Goal: Information Seeking & Learning: Learn about a topic

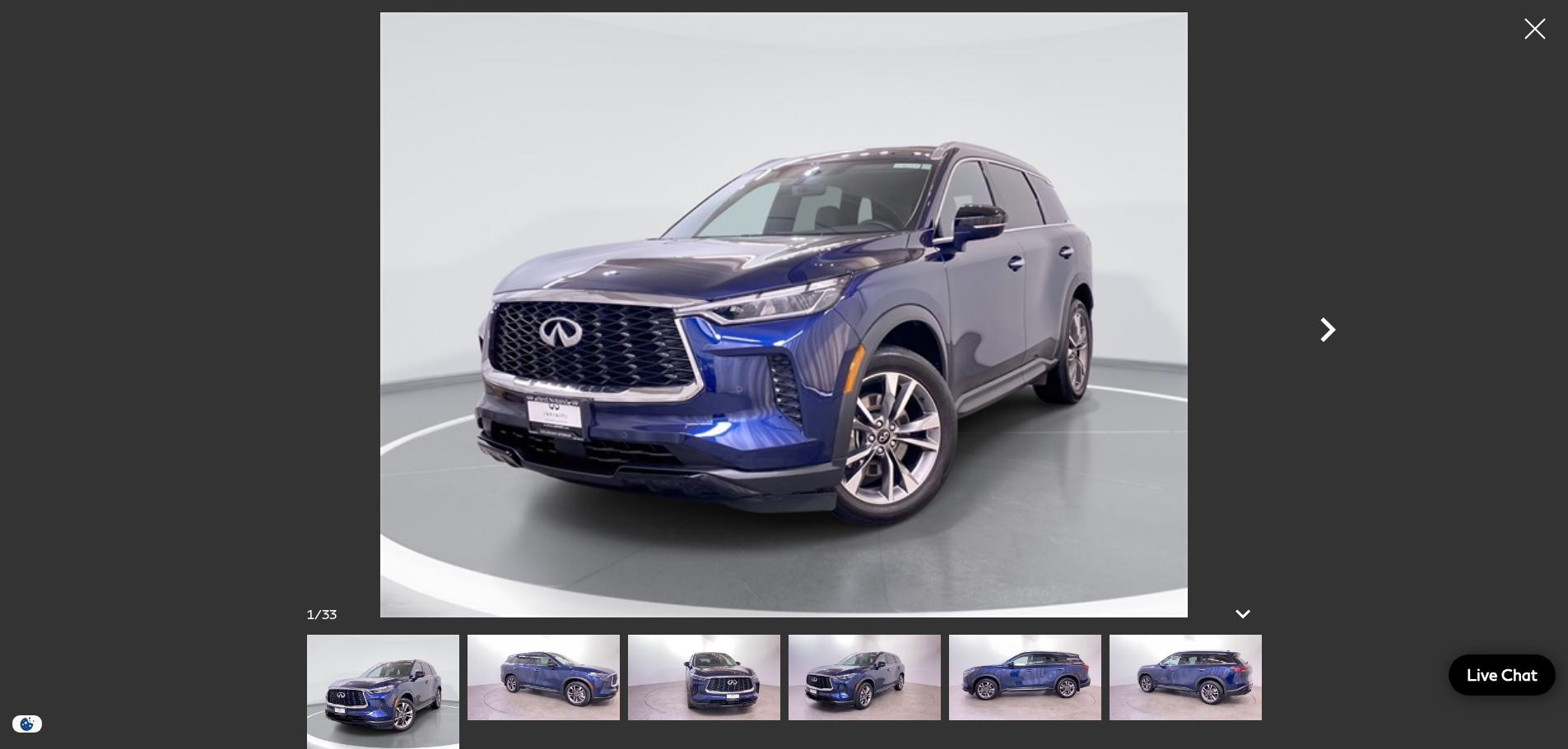
click at [1317, 328] on icon "Next" at bounding box center [1327, 329] width 49 height 49
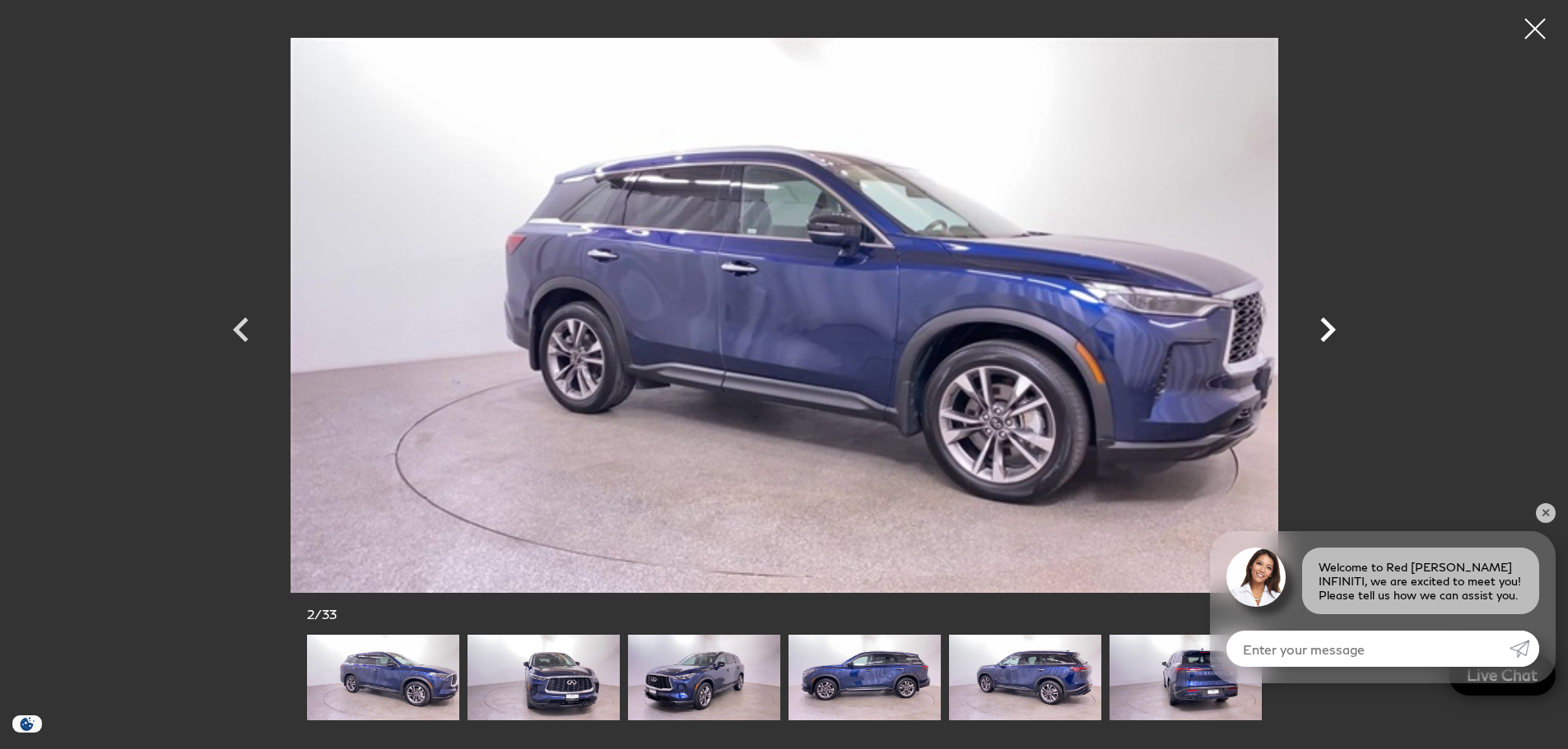
click at [1305, 322] on icon "Next" at bounding box center [1327, 329] width 49 height 49
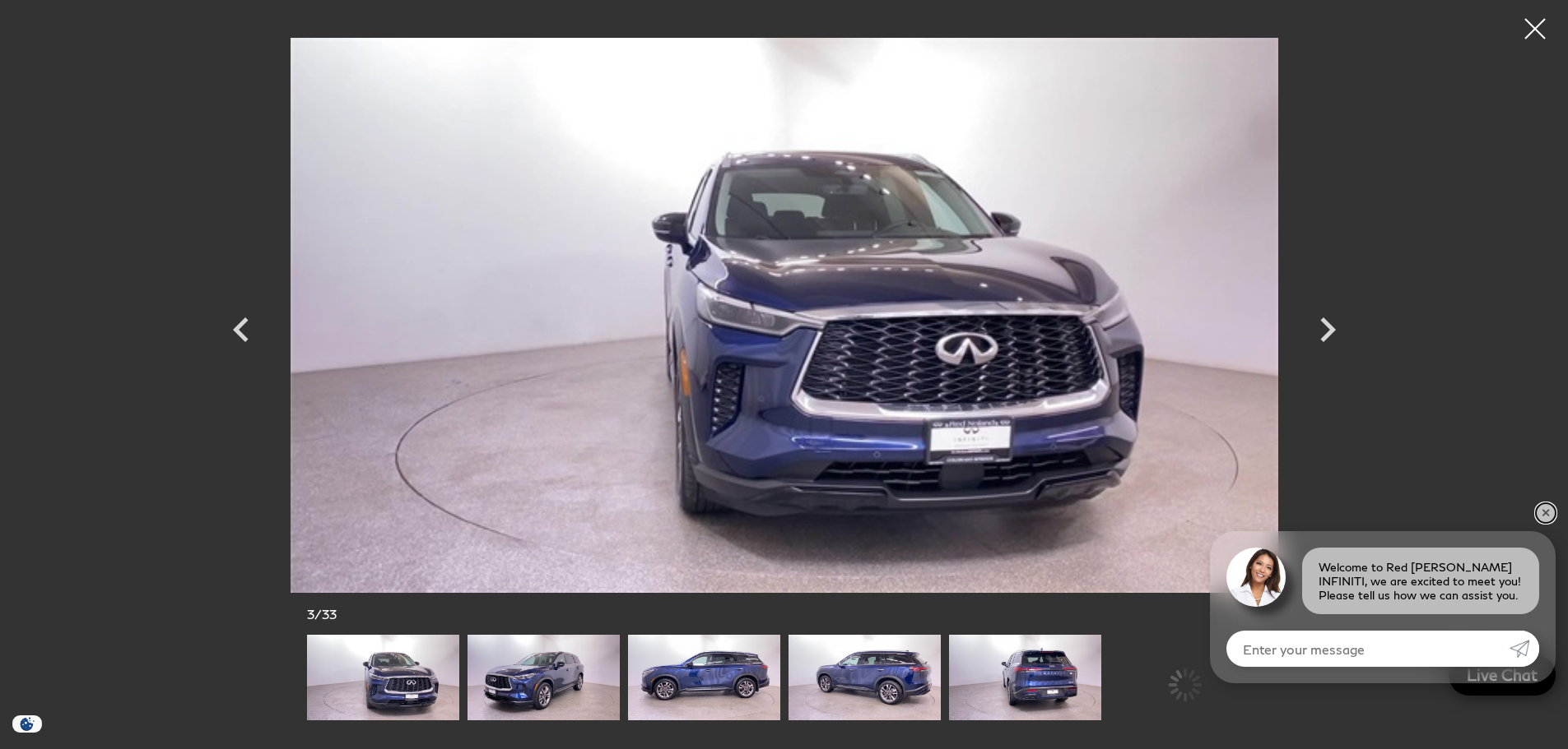
click at [1541, 513] on link "✕" at bounding box center [1545, 514] width 20 height 20
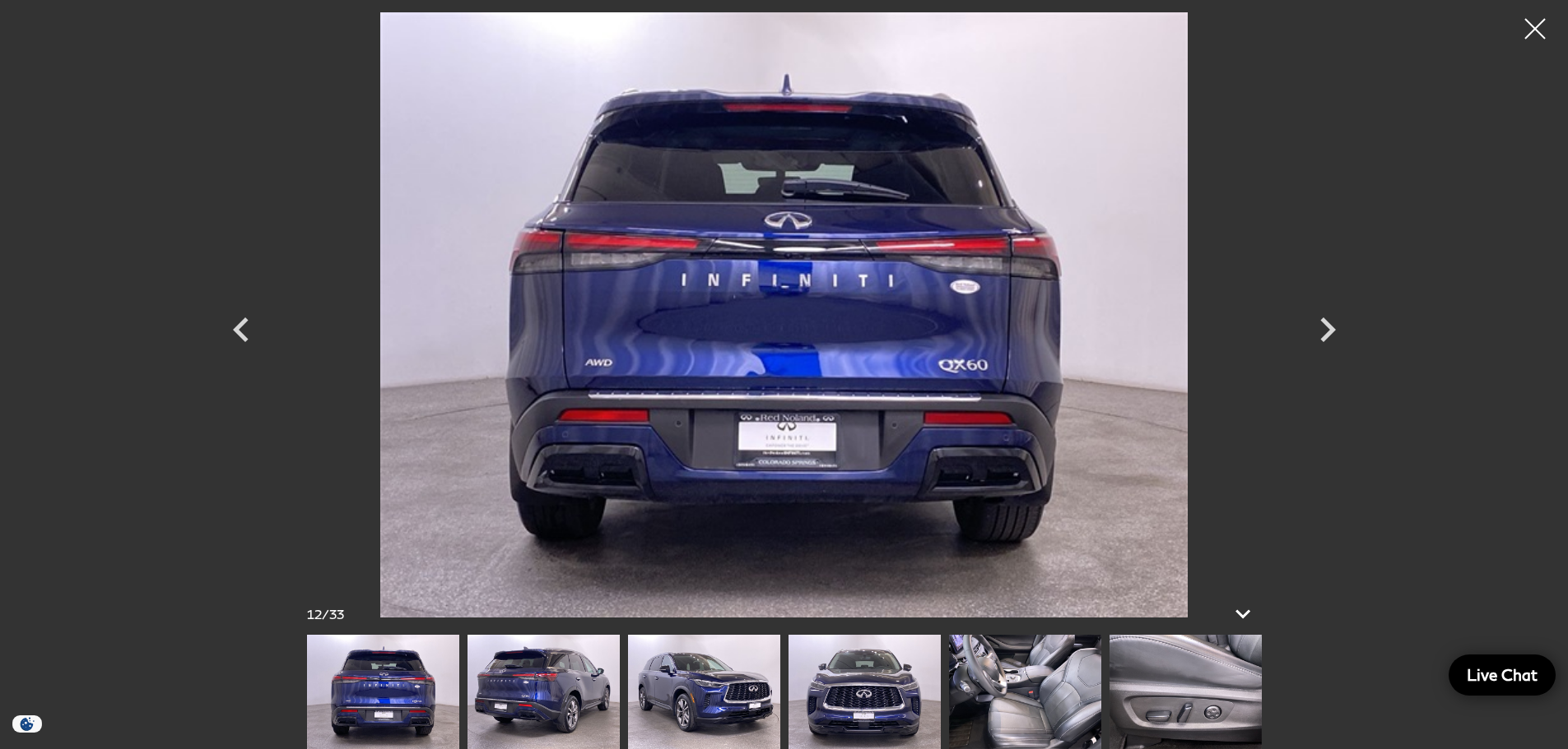
click at [987, 428] on img at bounding box center [784, 315] width 988 height 606
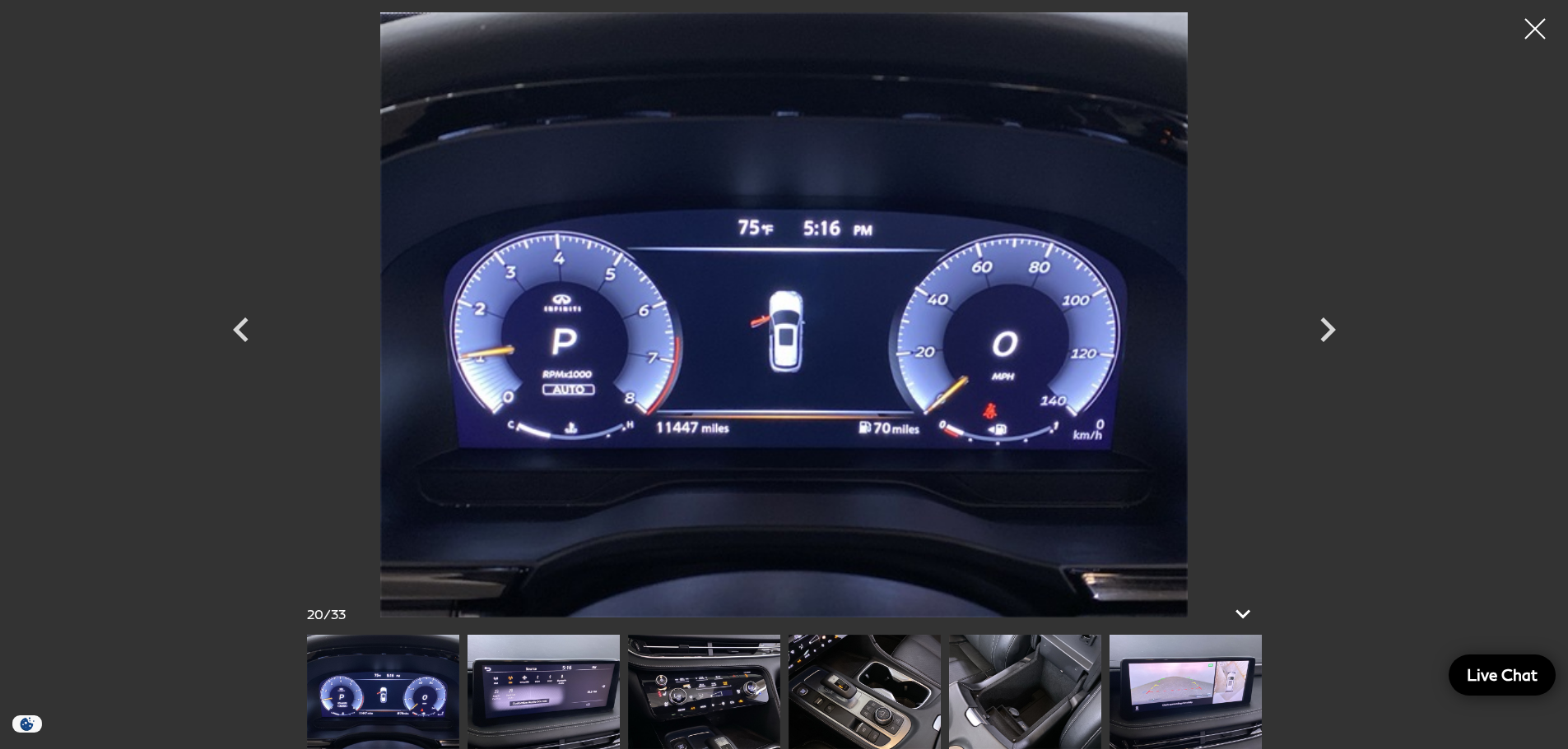
click at [1250, 390] on img at bounding box center [784, 315] width 988 height 606
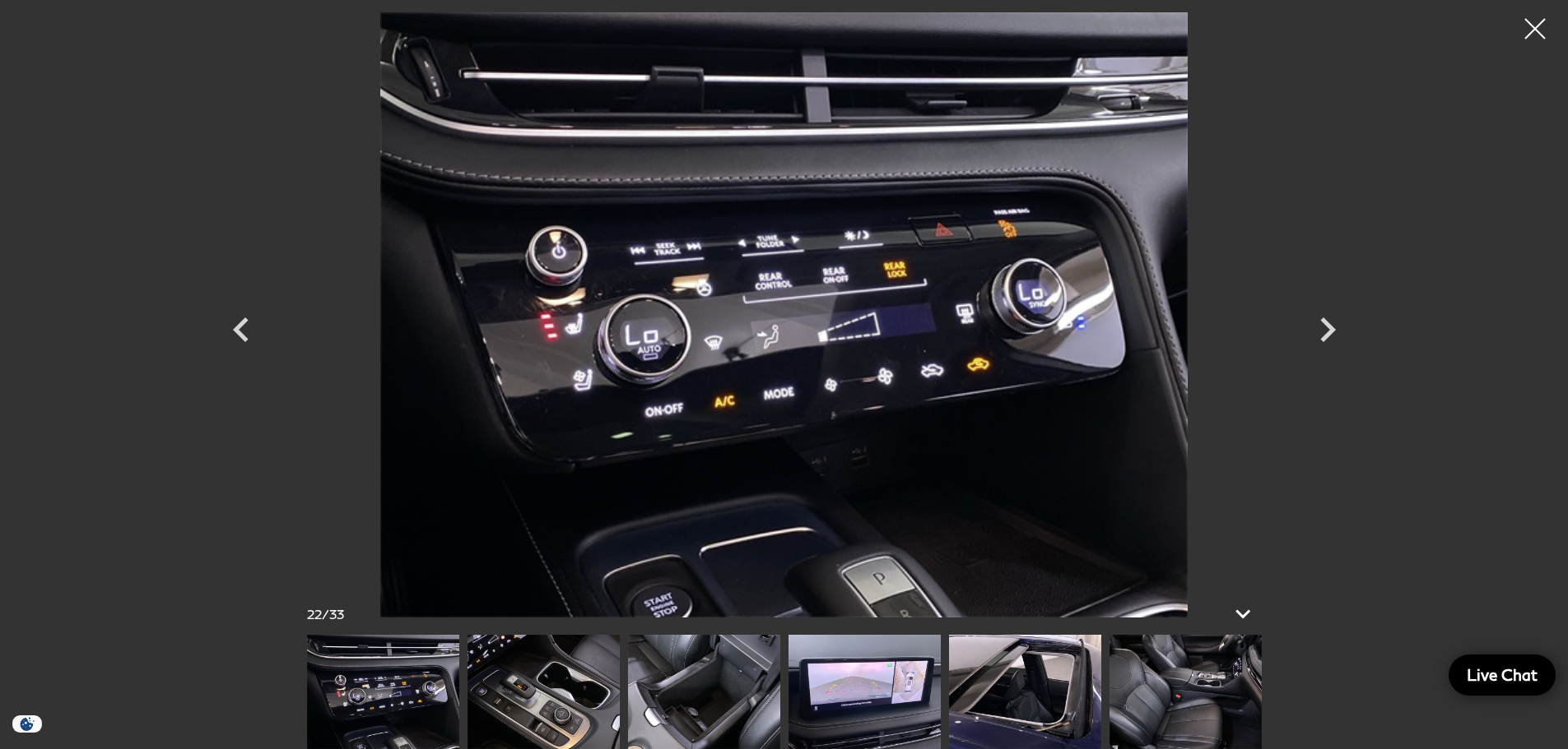
click at [845, 390] on img at bounding box center [784, 315] width 988 height 606
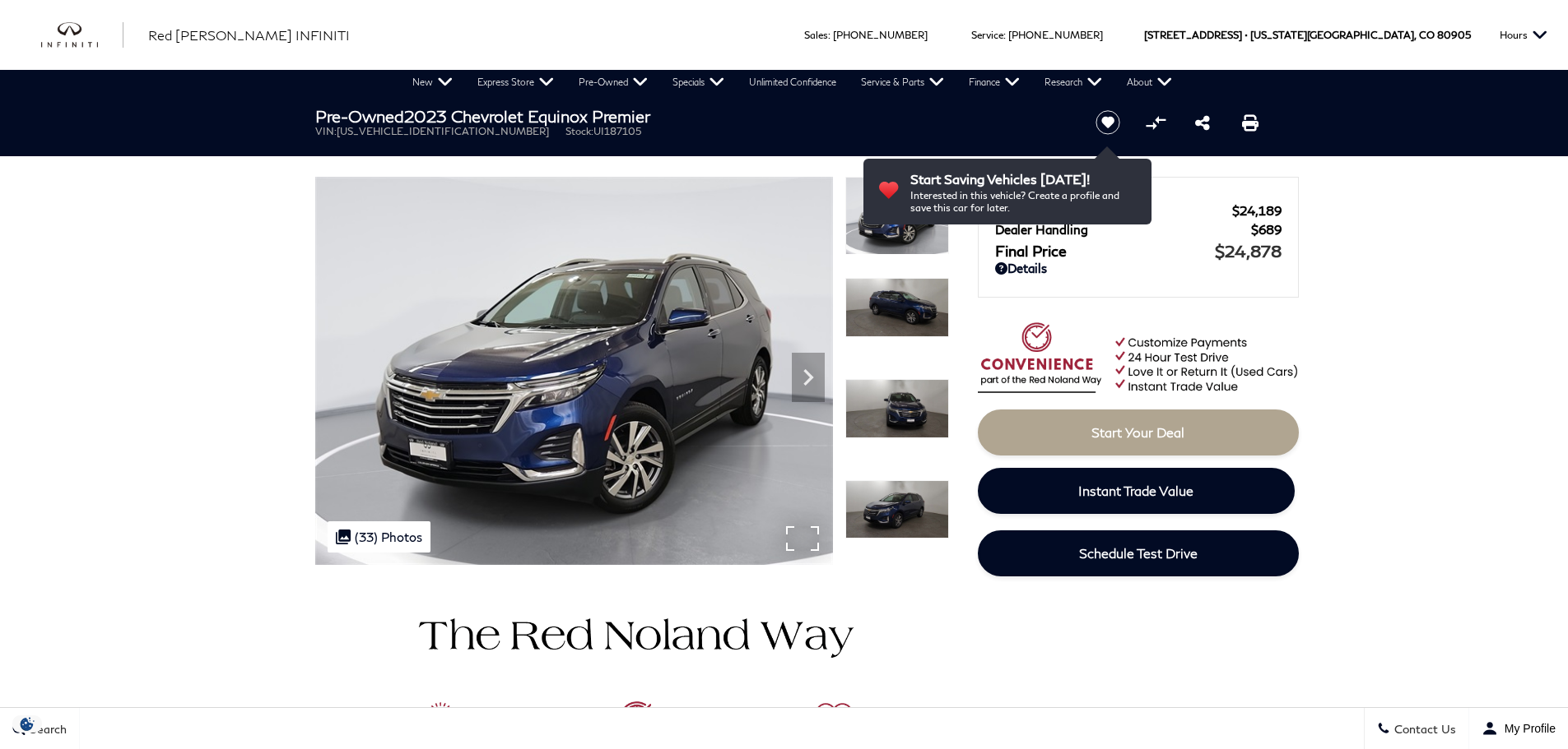
click at [801, 540] on img at bounding box center [574, 371] width 517 height 389
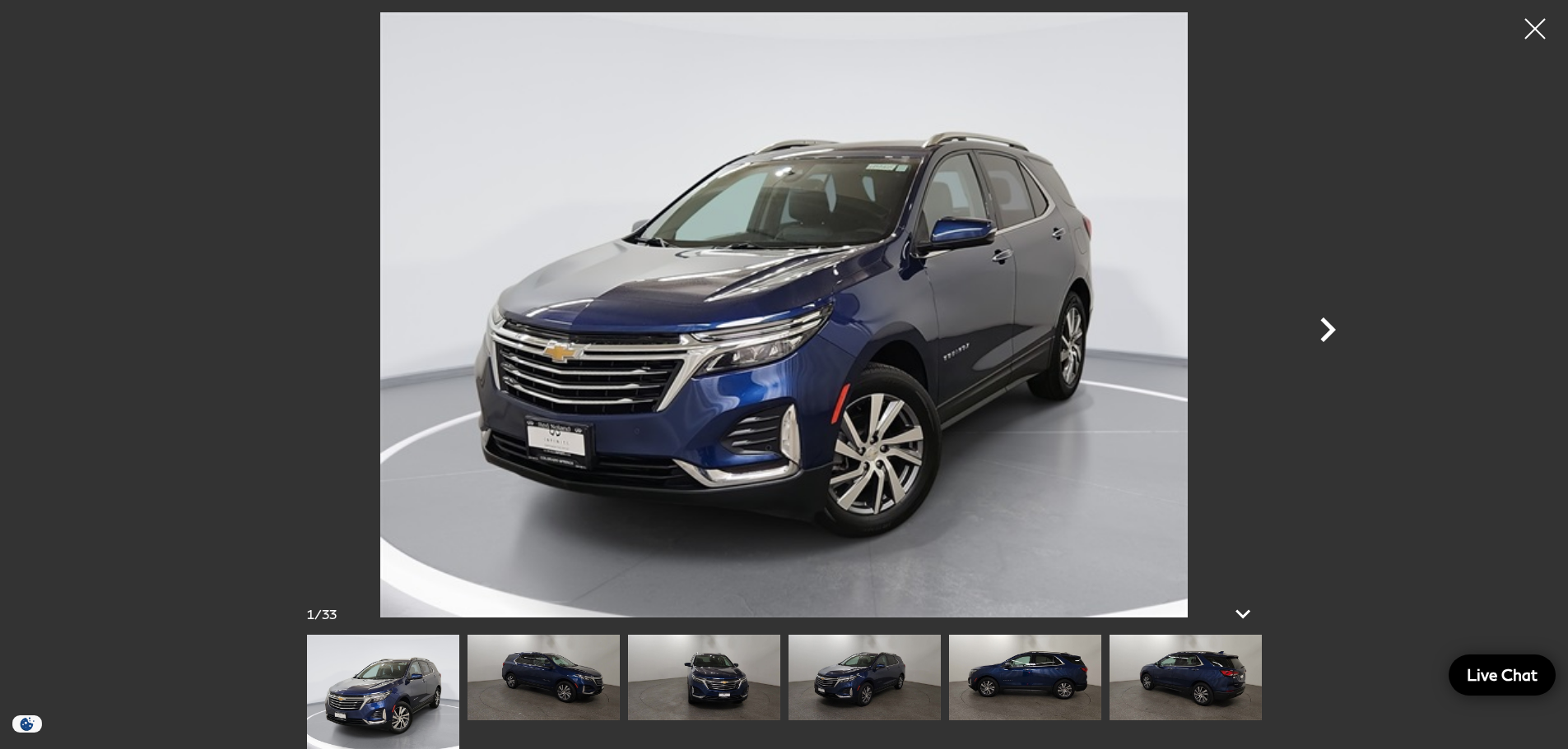
click at [1321, 329] on icon "Next" at bounding box center [1327, 329] width 49 height 49
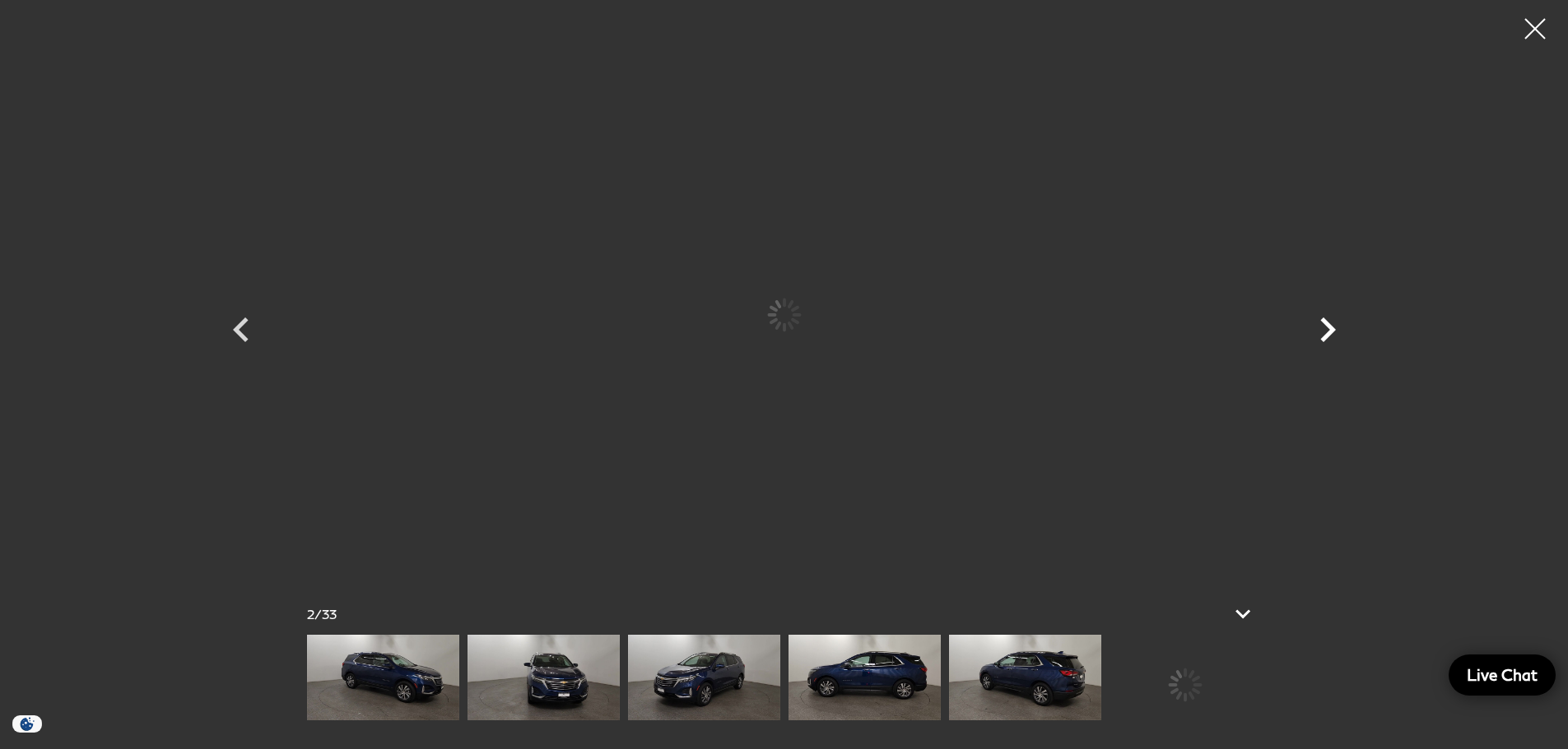
click at [1321, 329] on icon "Next" at bounding box center [1327, 329] width 49 height 49
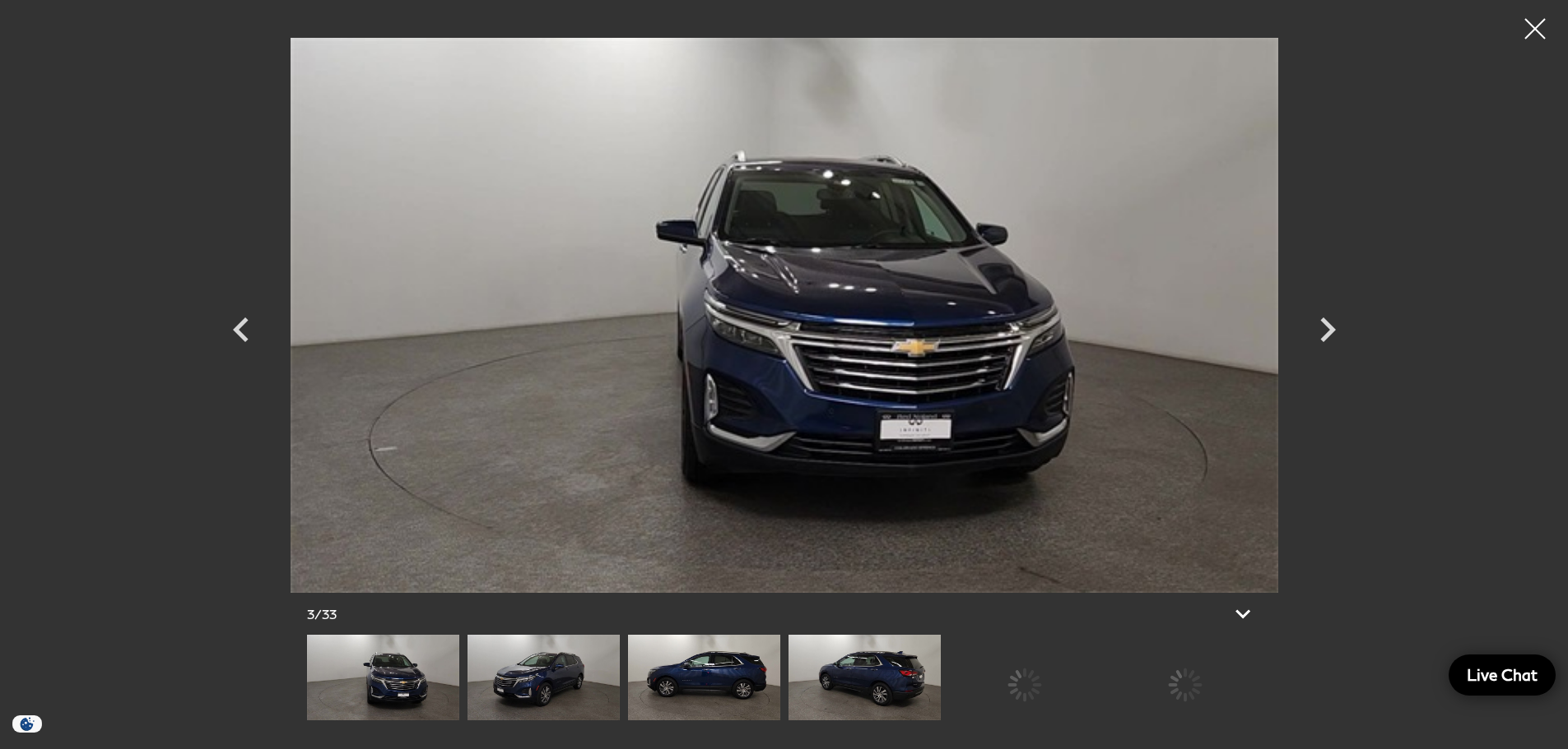
click at [890, 690] on img at bounding box center [865, 677] width 152 height 86
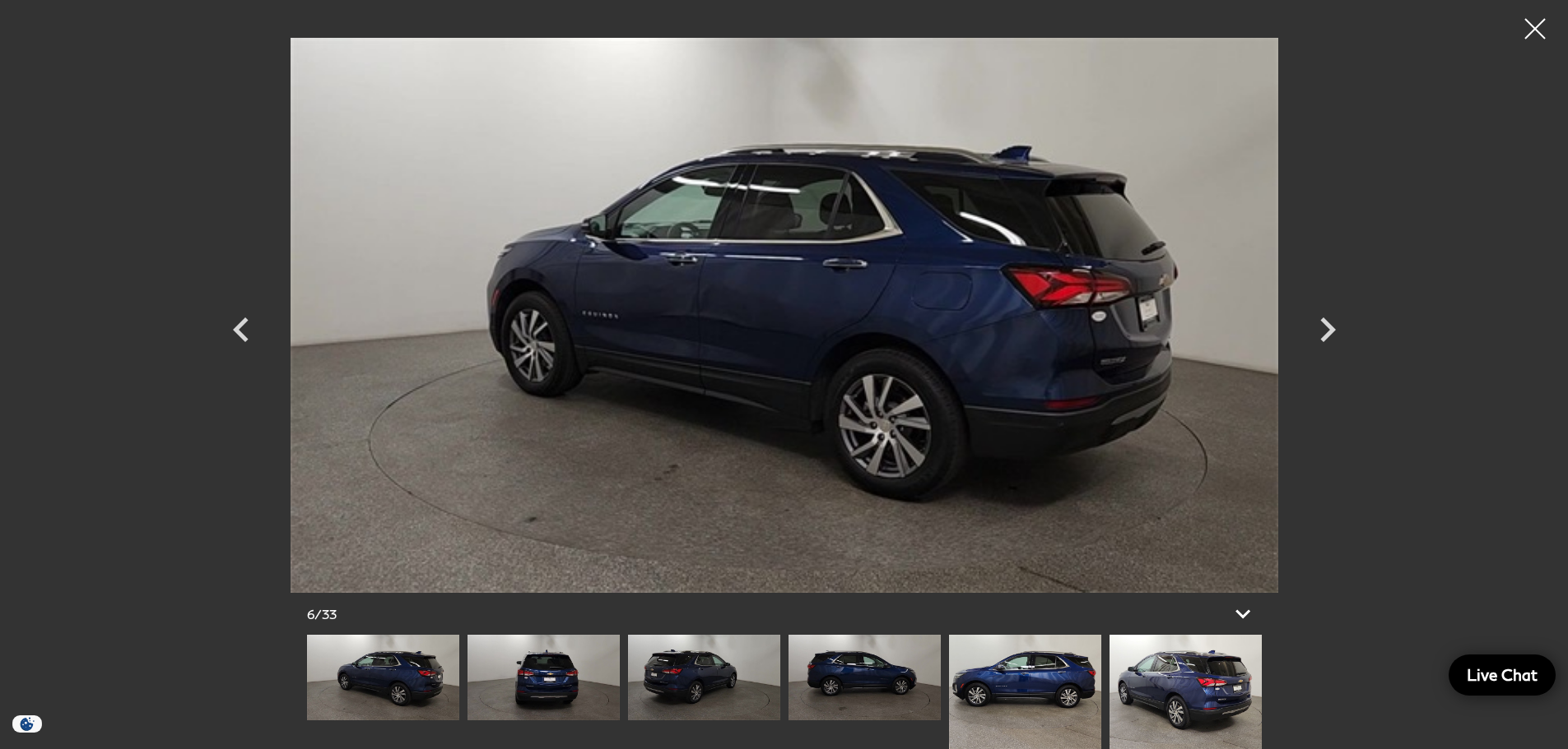
click at [1061, 692] on img at bounding box center [1025, 691] width 152 height 114
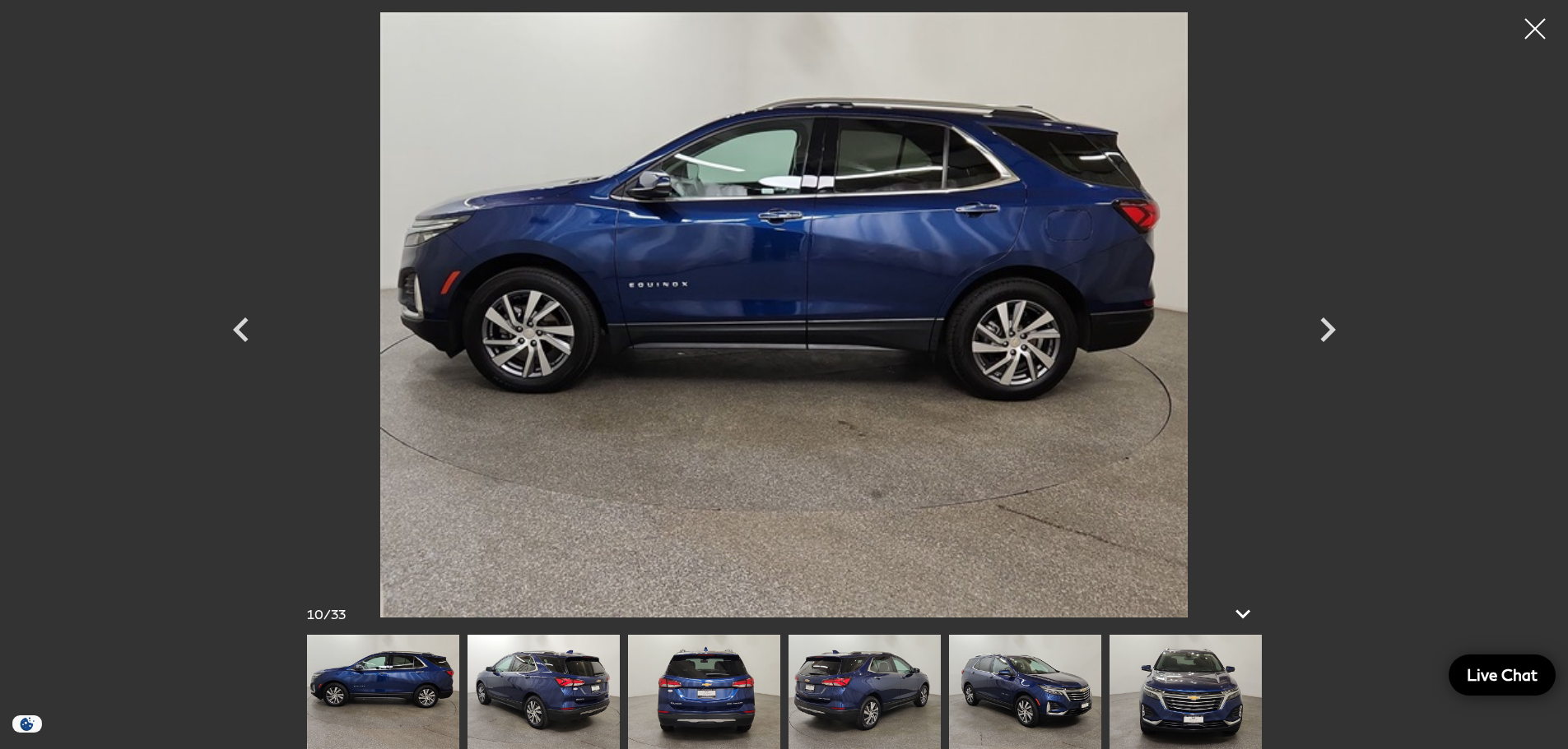
click at [1149, 706] on img at bounding box center [1186, 691] width 152 height 114
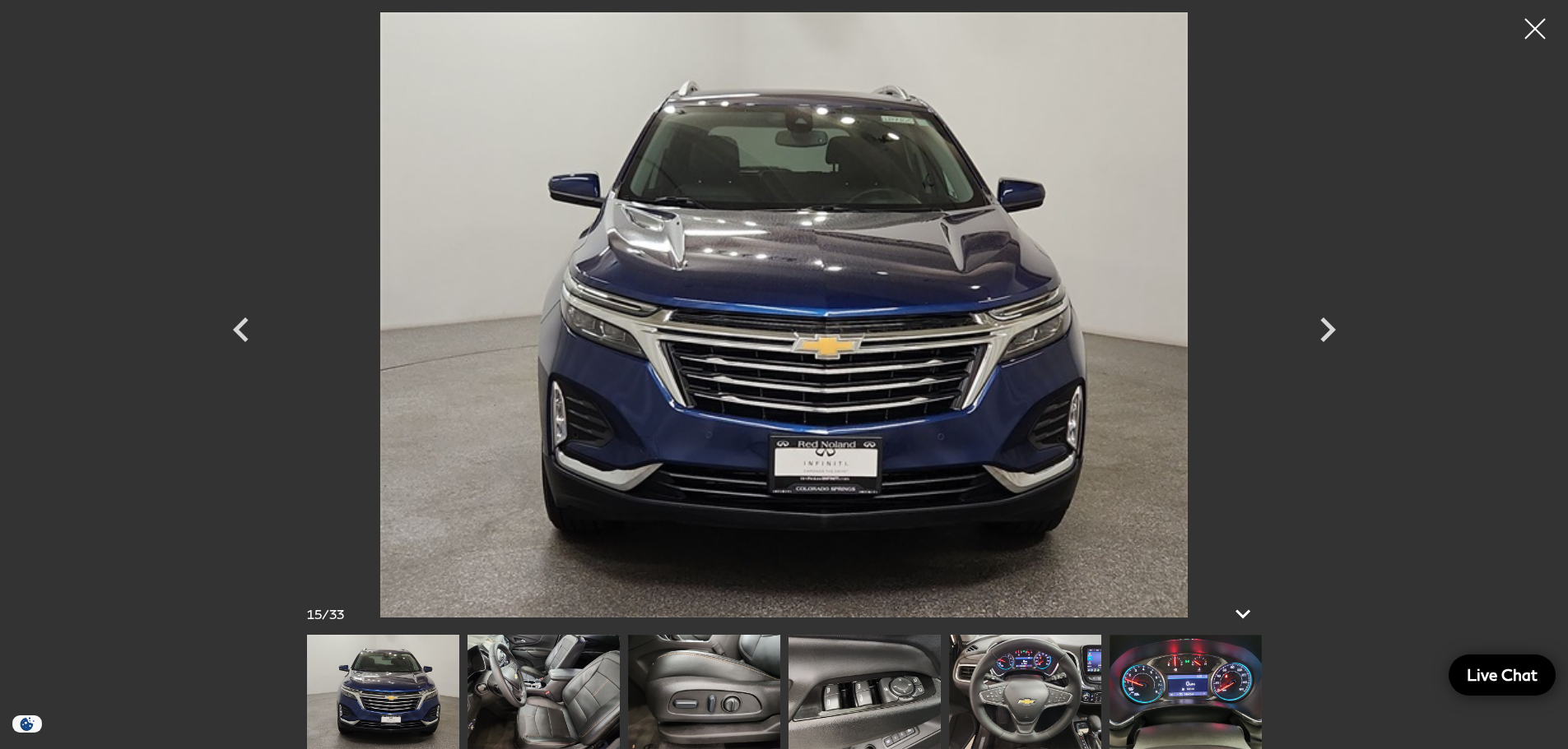
click at [594, 692] on img at bounding box center [543, 691] width 152 height 114
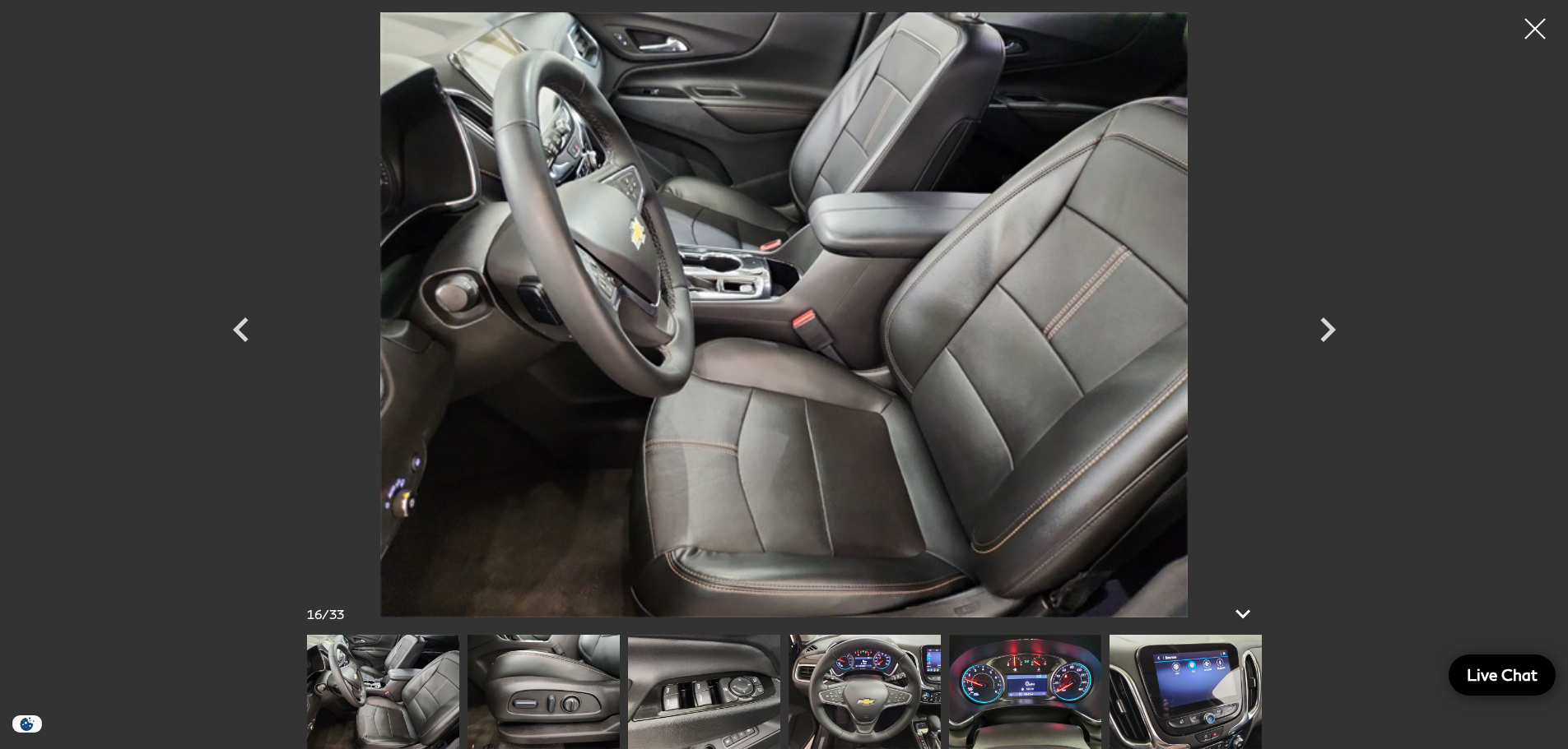
click at [853, 685] on img at bounding box center [865, 691] width 152 height 114
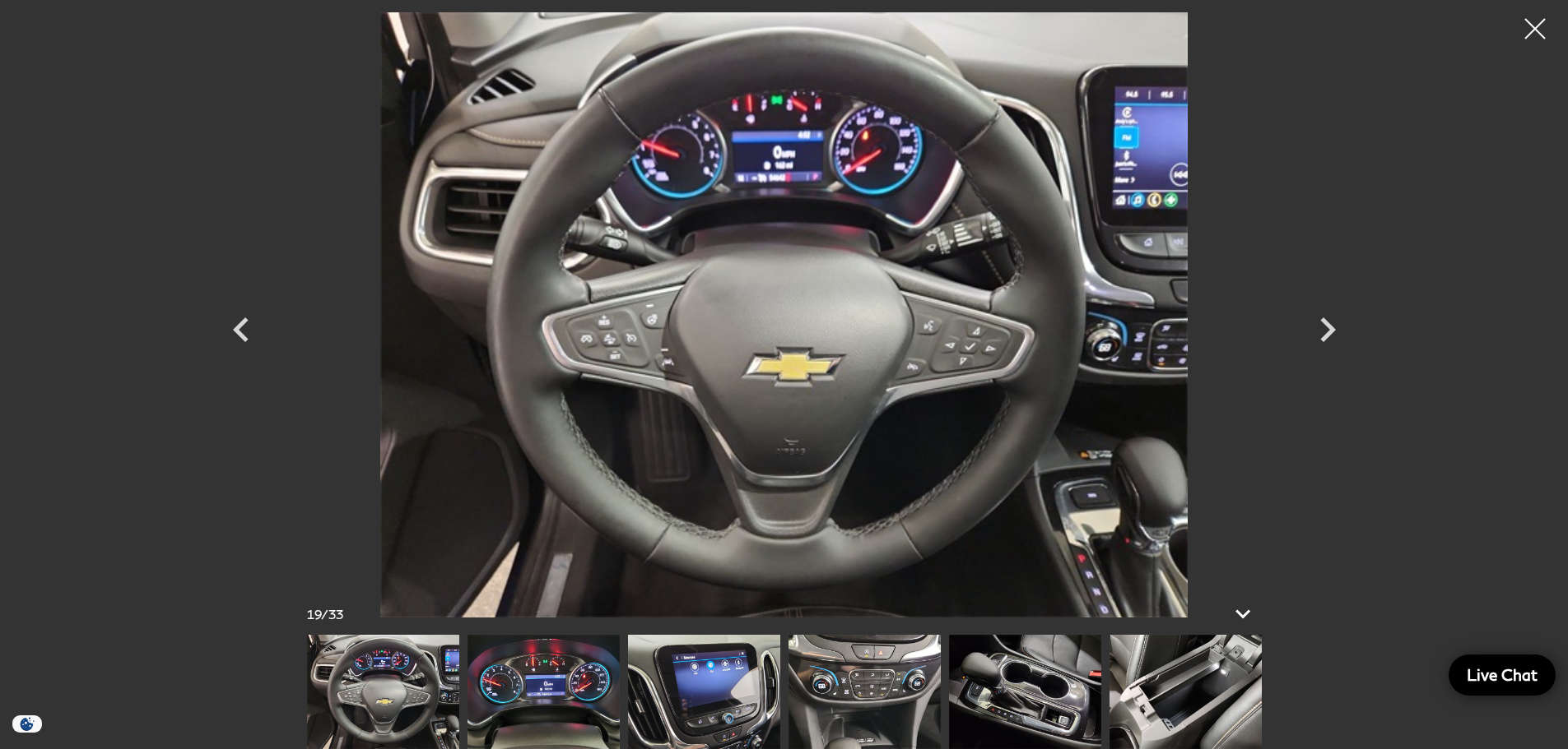
click at [706, 716] on img at bounding box center [704, 691] width 152 height 114
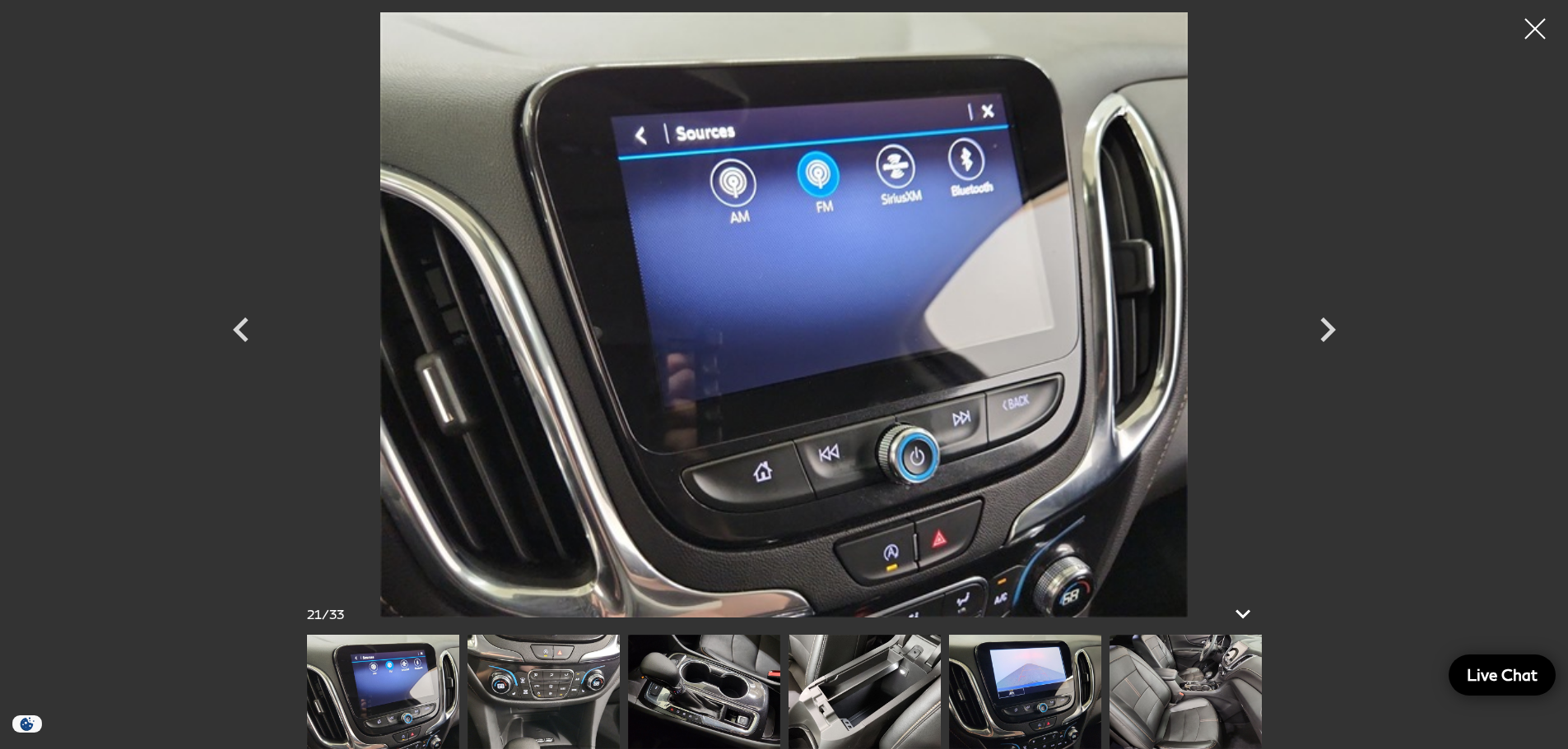
click at [510, 697] on img at bounding box center [543, 691] width 152 height 114
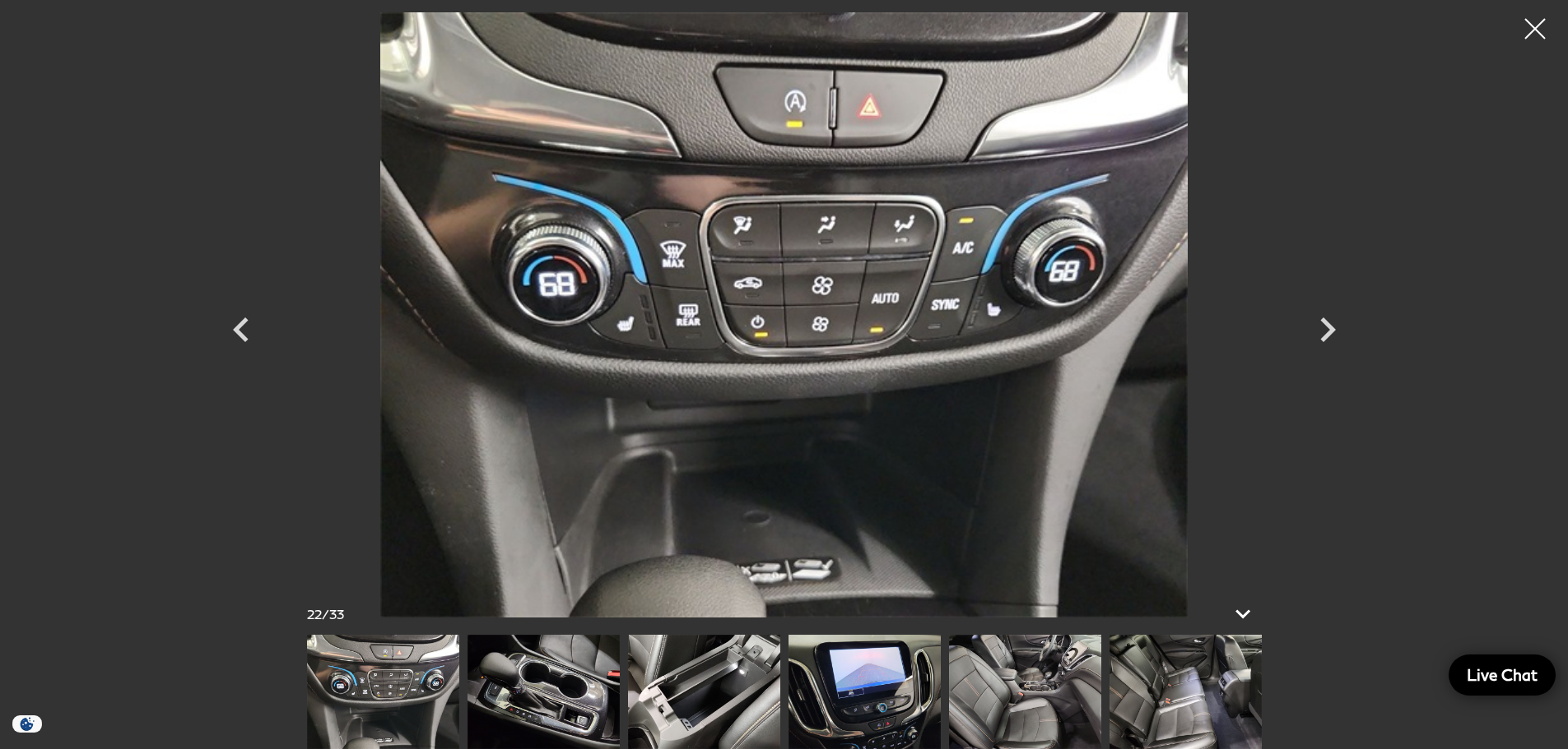
click at [503, 691] on img at bounding box center [543, 691] width 152 height 114
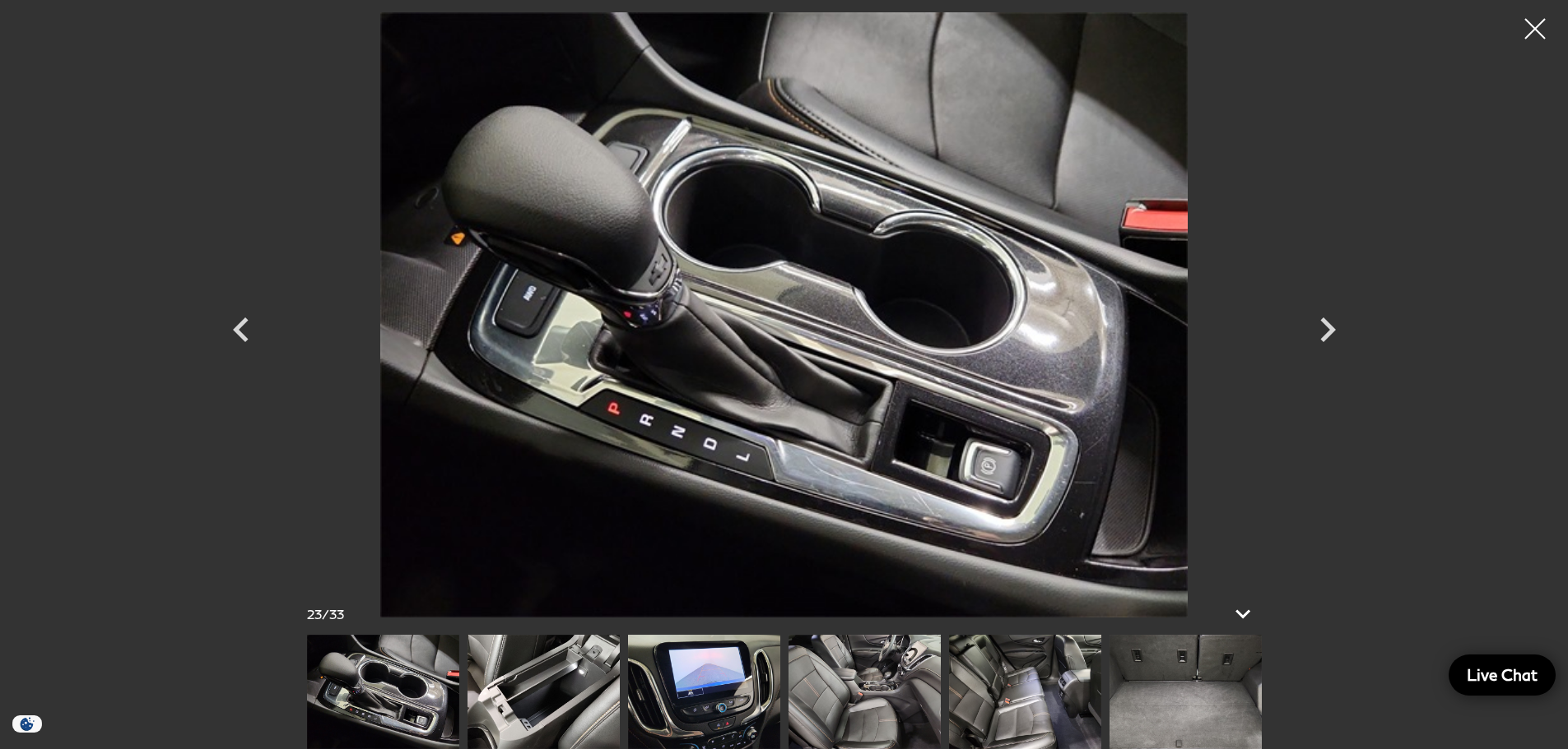
click at [996, 671] on img at bounding box center [1025, 691] width 152 height 114
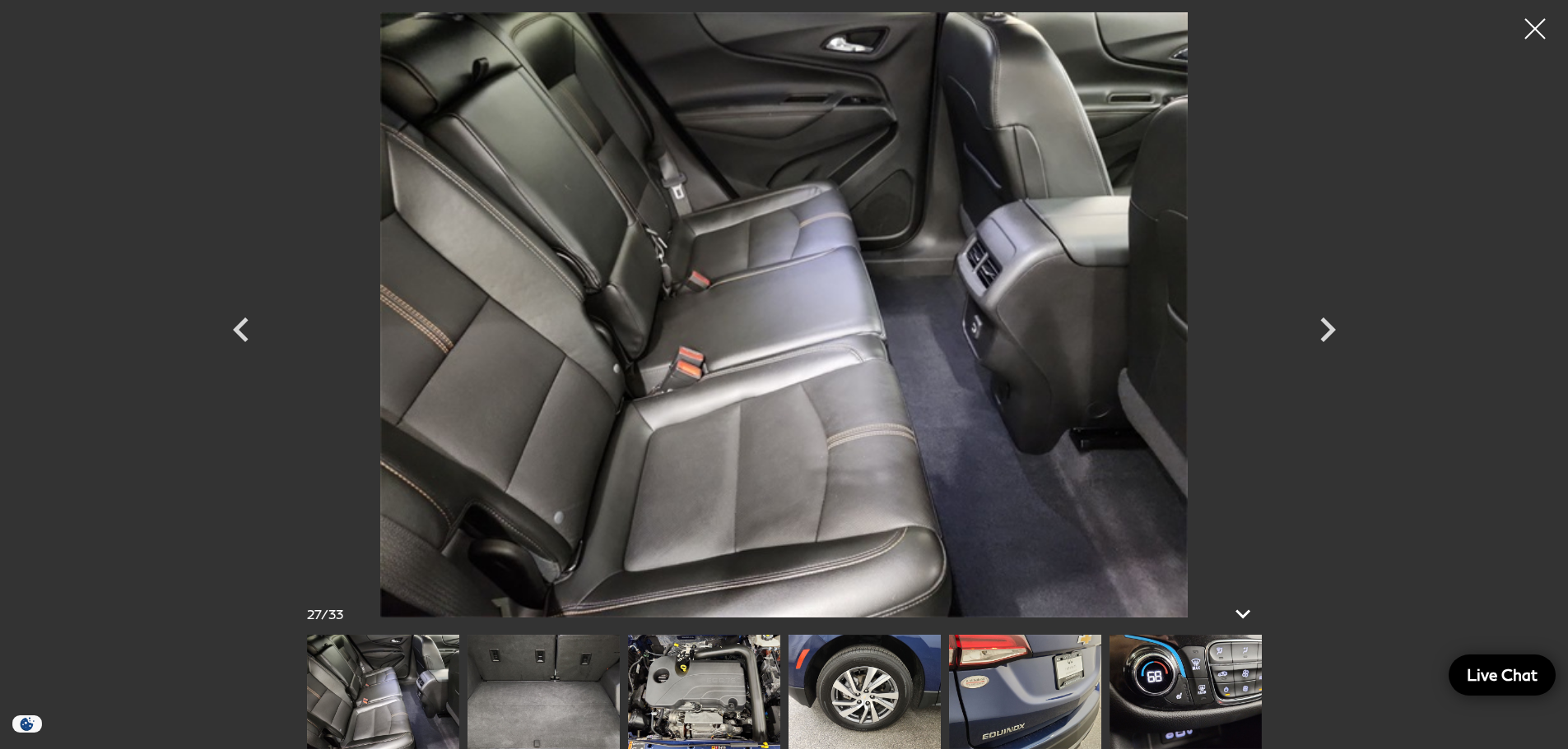
click at [1129, 694] on img at bounding box center [1186, 691] width 152 height 114
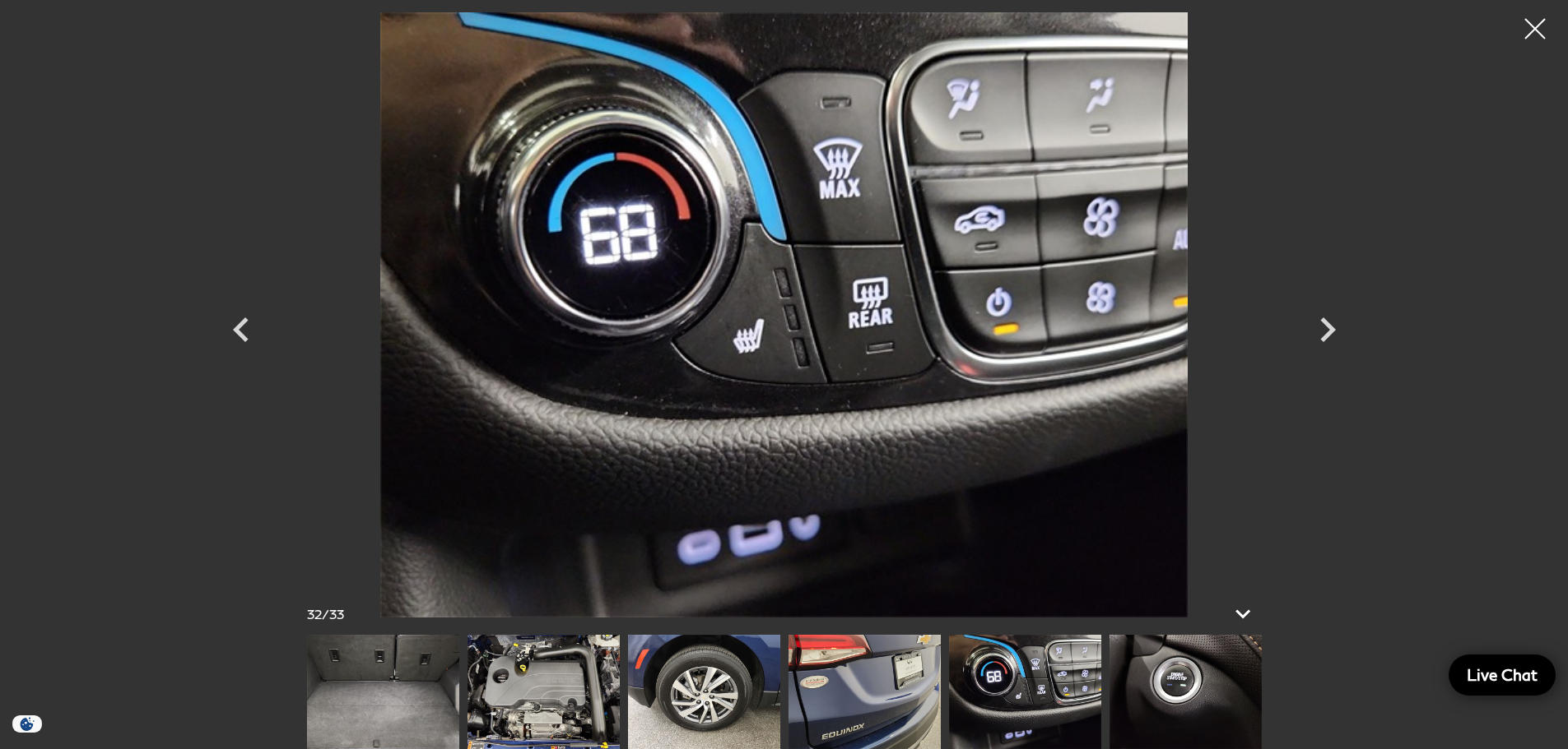
click at [1137, 686] on img at bounding box center [1186, 691] width 152 height 114
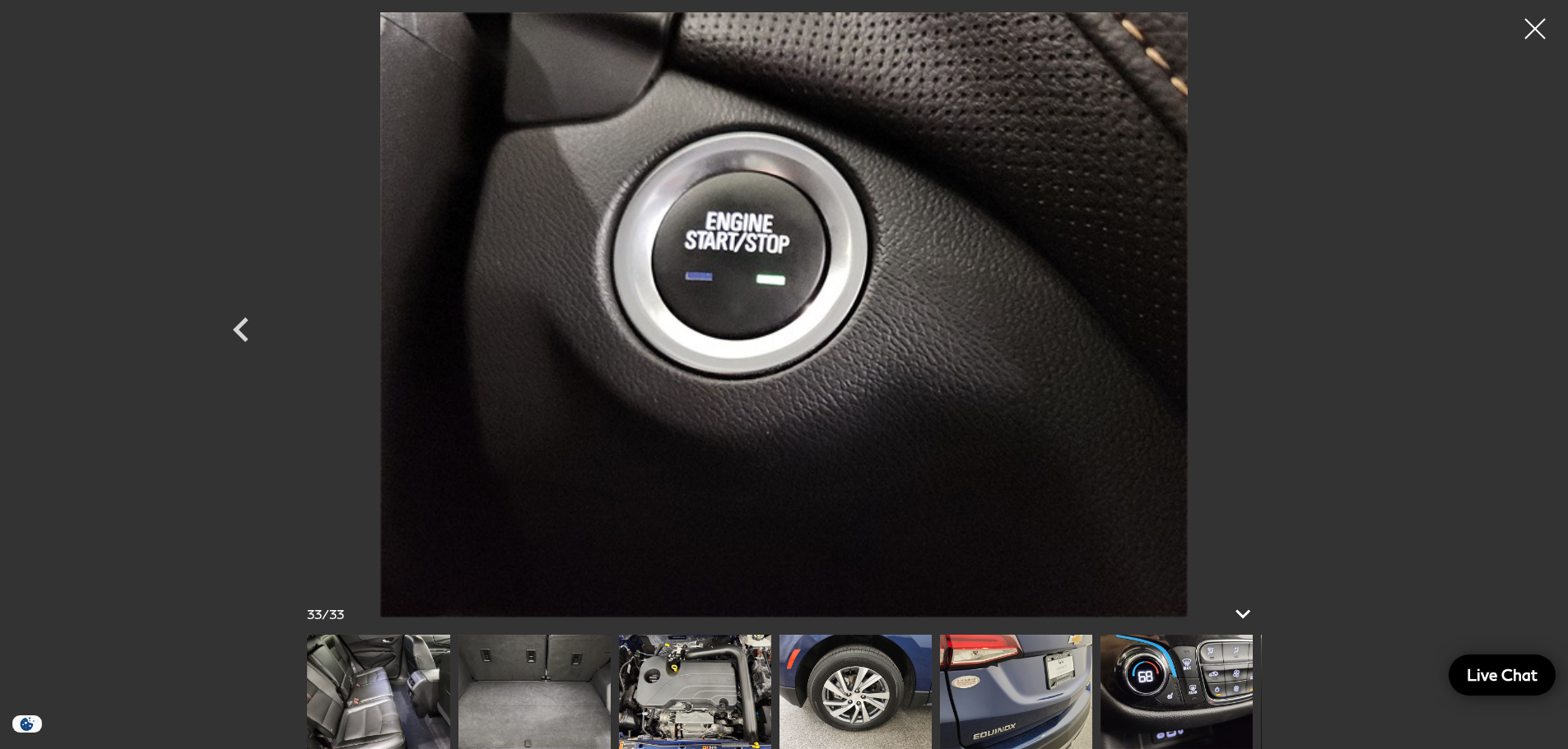
click at [771, 687] on img at bounding box center [695, 691] width 152 height 114
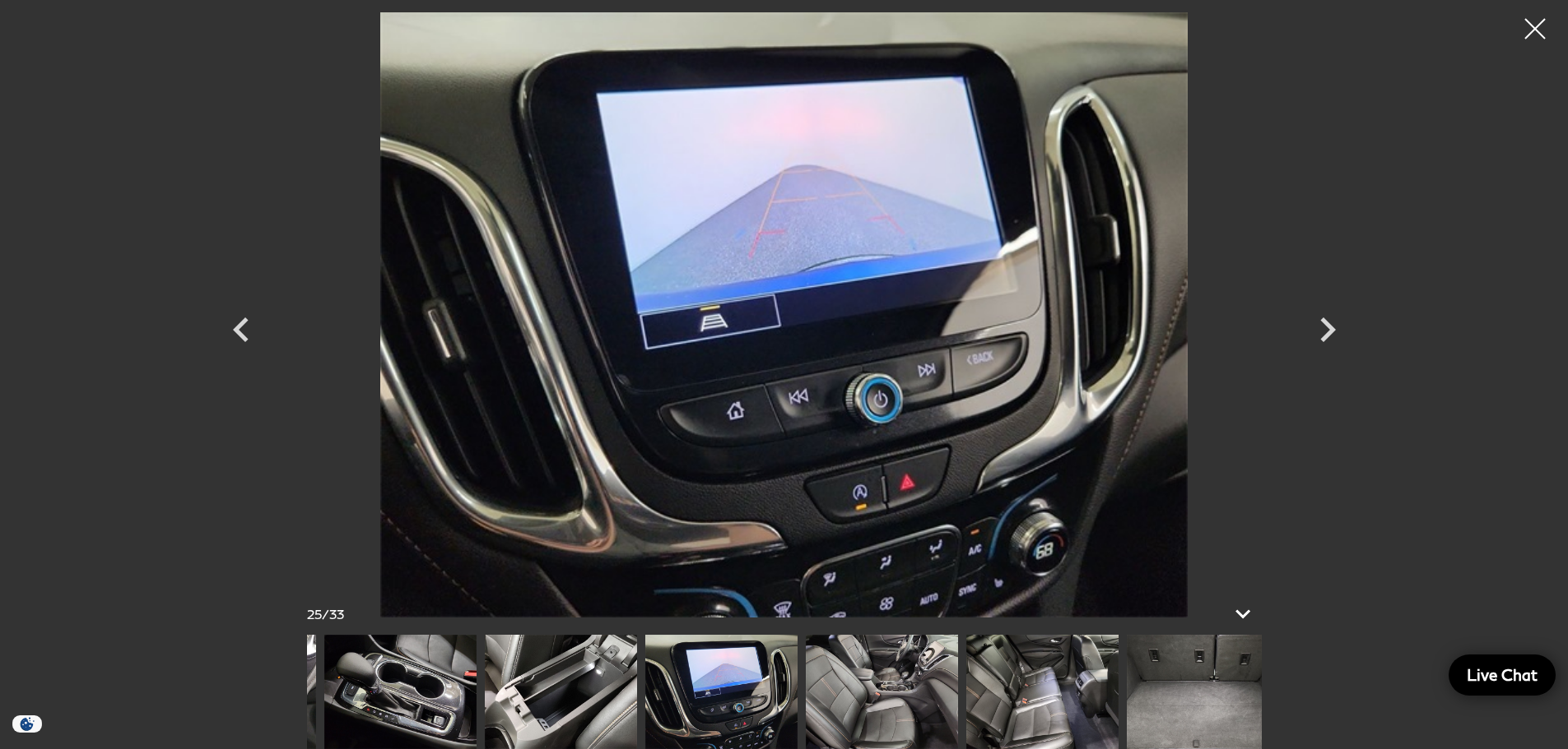
click at [993, 684] on img at bounding box center [1041, 691] width 152 height 114
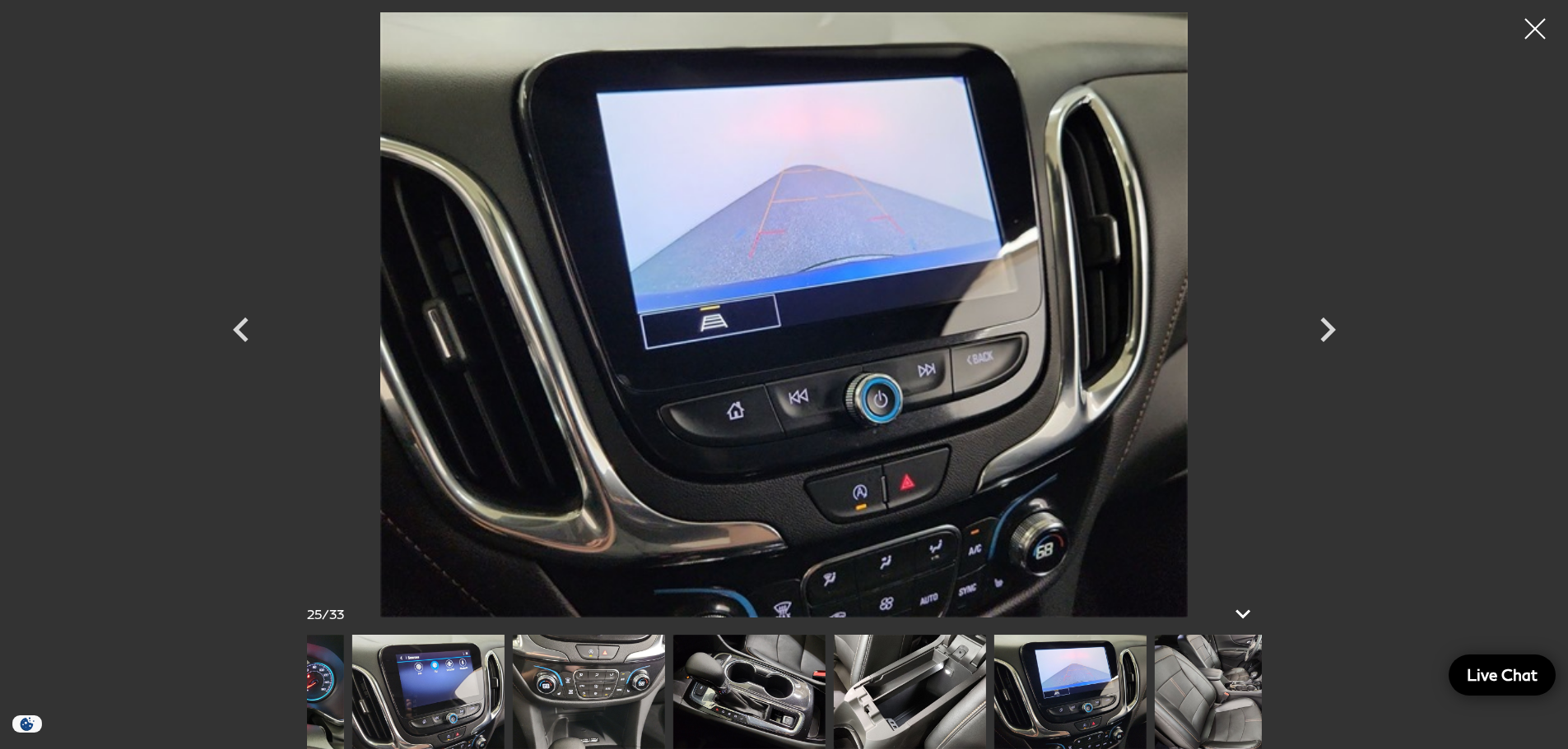
click at [898, 687] on img at bounding box center [909, 691] width 152 height 114
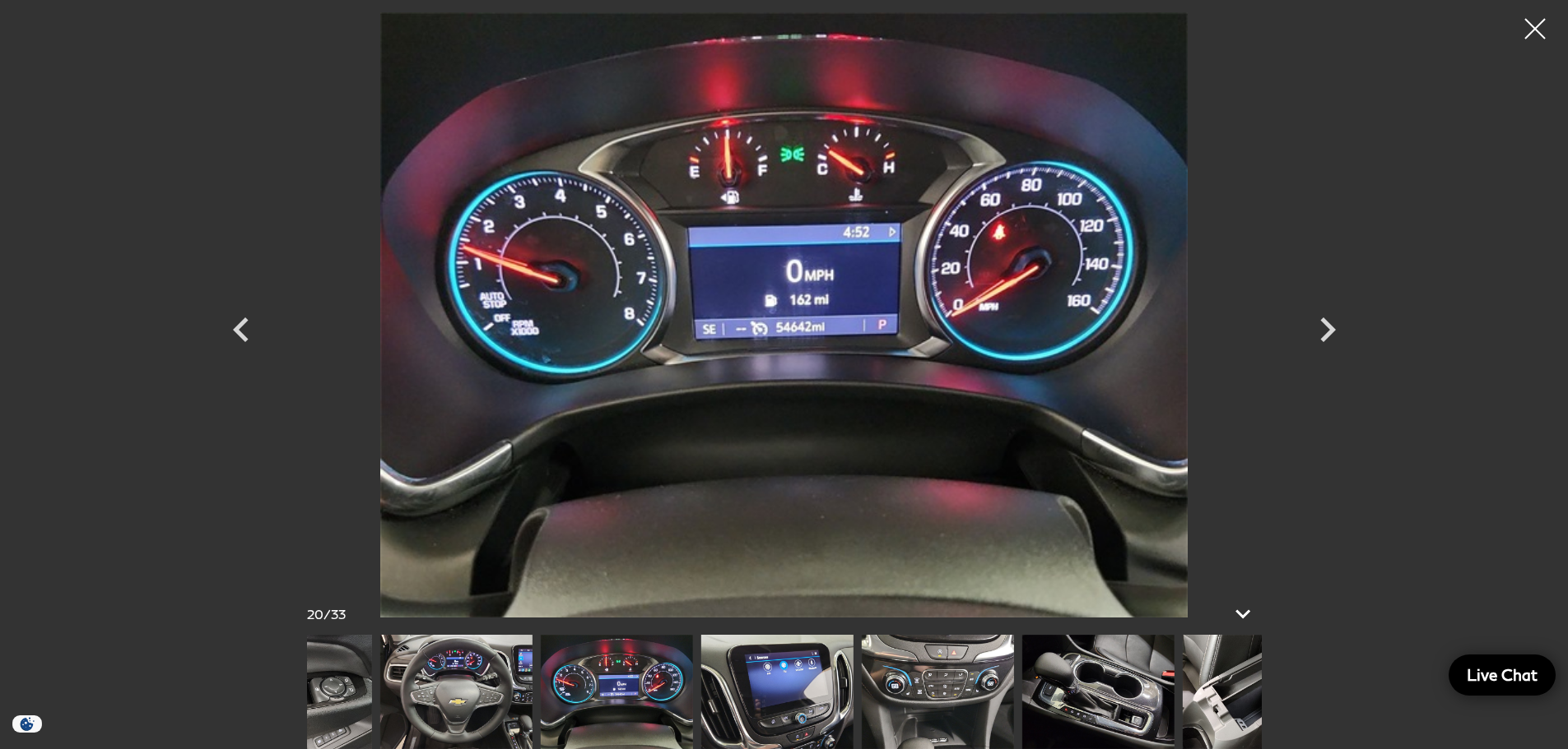
click at [908, 687] on img at bounding box center [937, 691] width 152 height 114
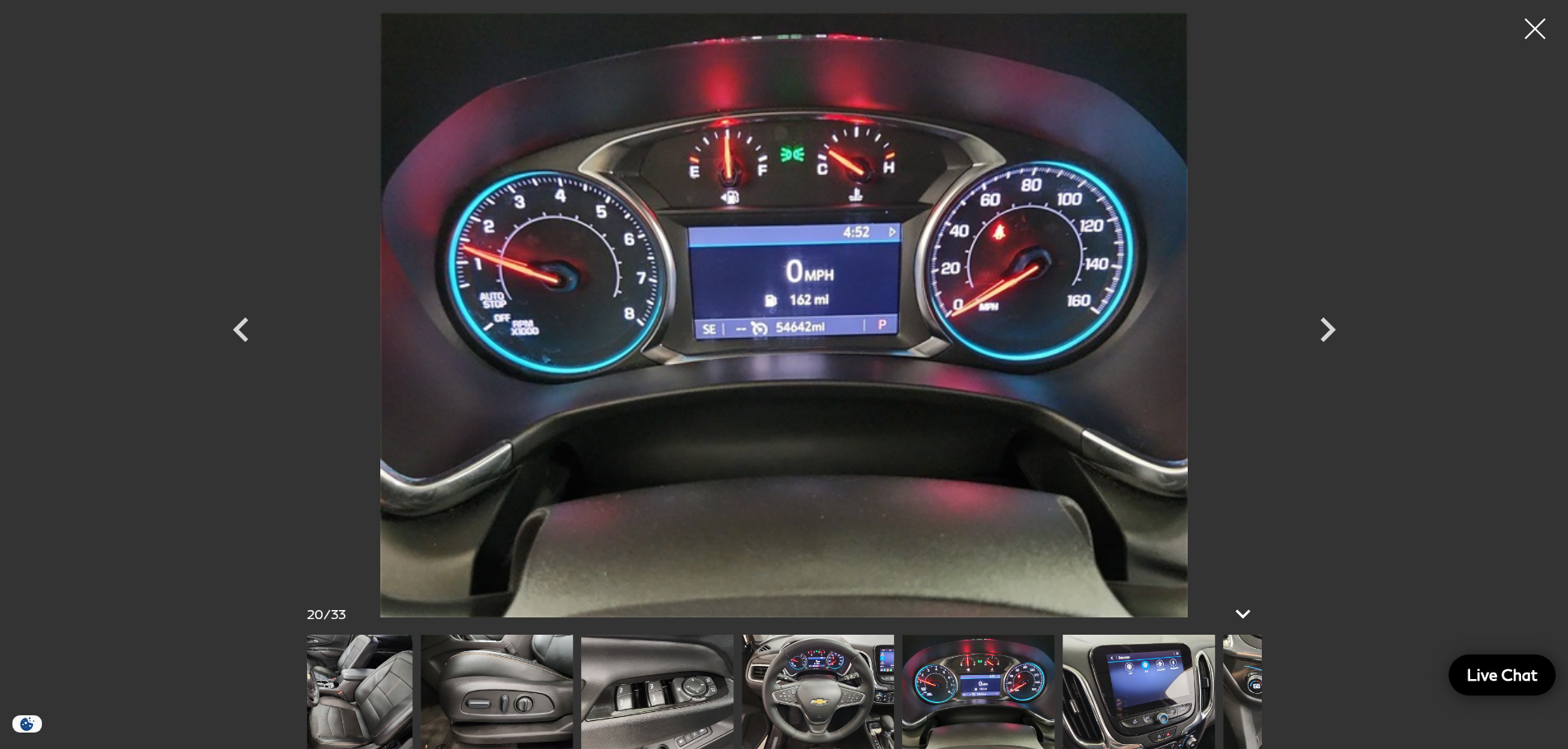
click at [939, 691] on img at bounding box center [978, 691] width 152 height 114
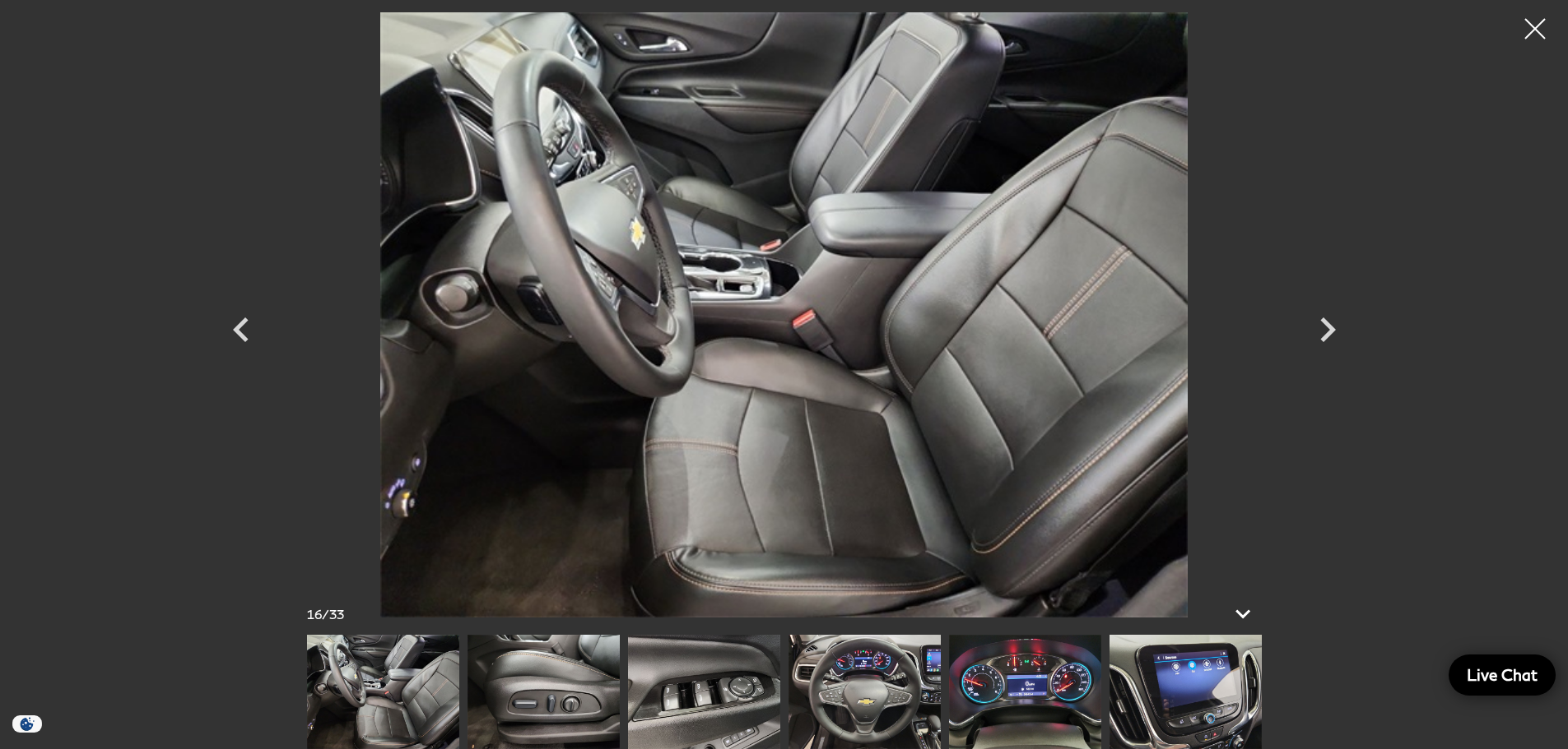
click at [818, 686] on div at bounding box center [784, 691] width 955 height 114
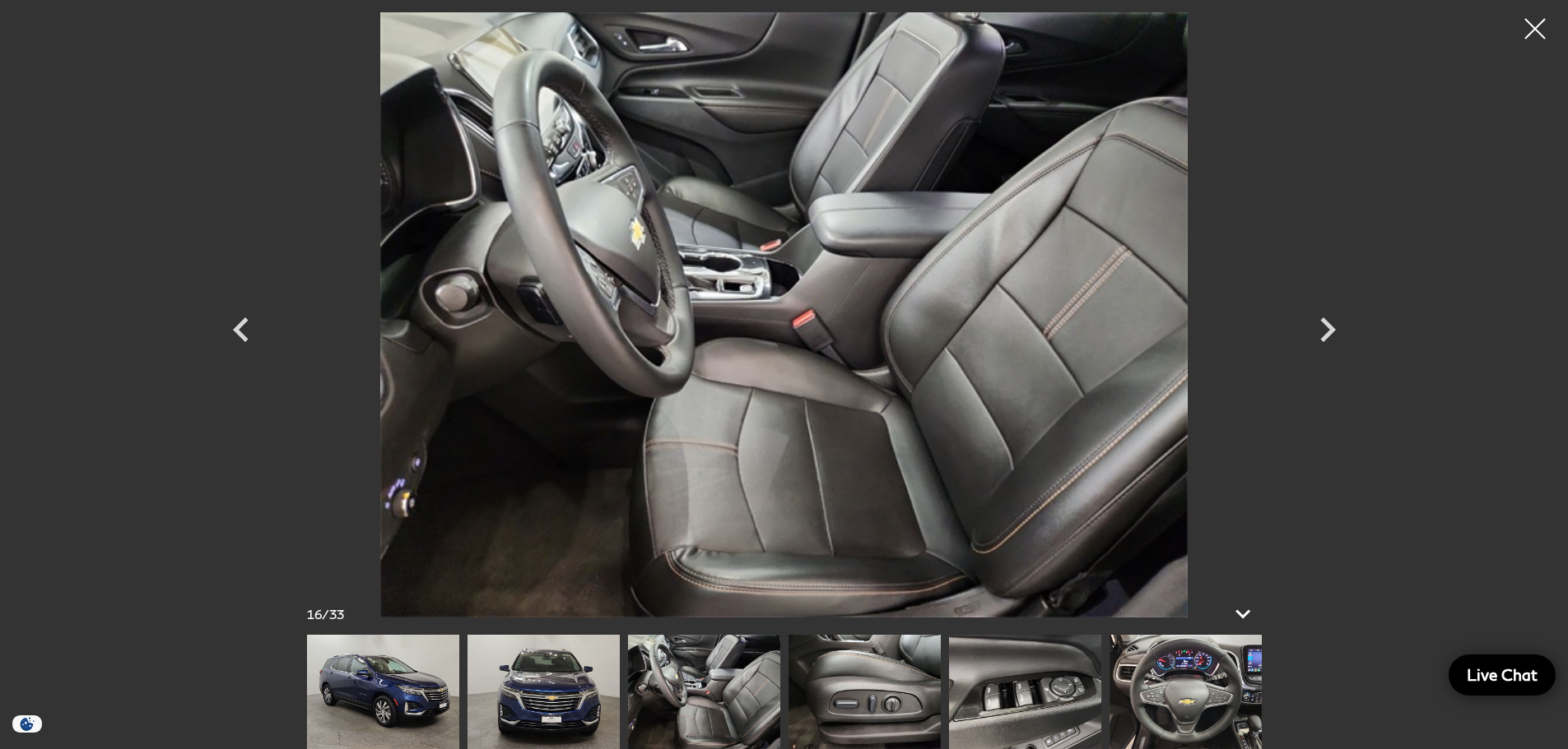
click at [780, 685] on img at bounding box center [704, 691] width 152 height 114
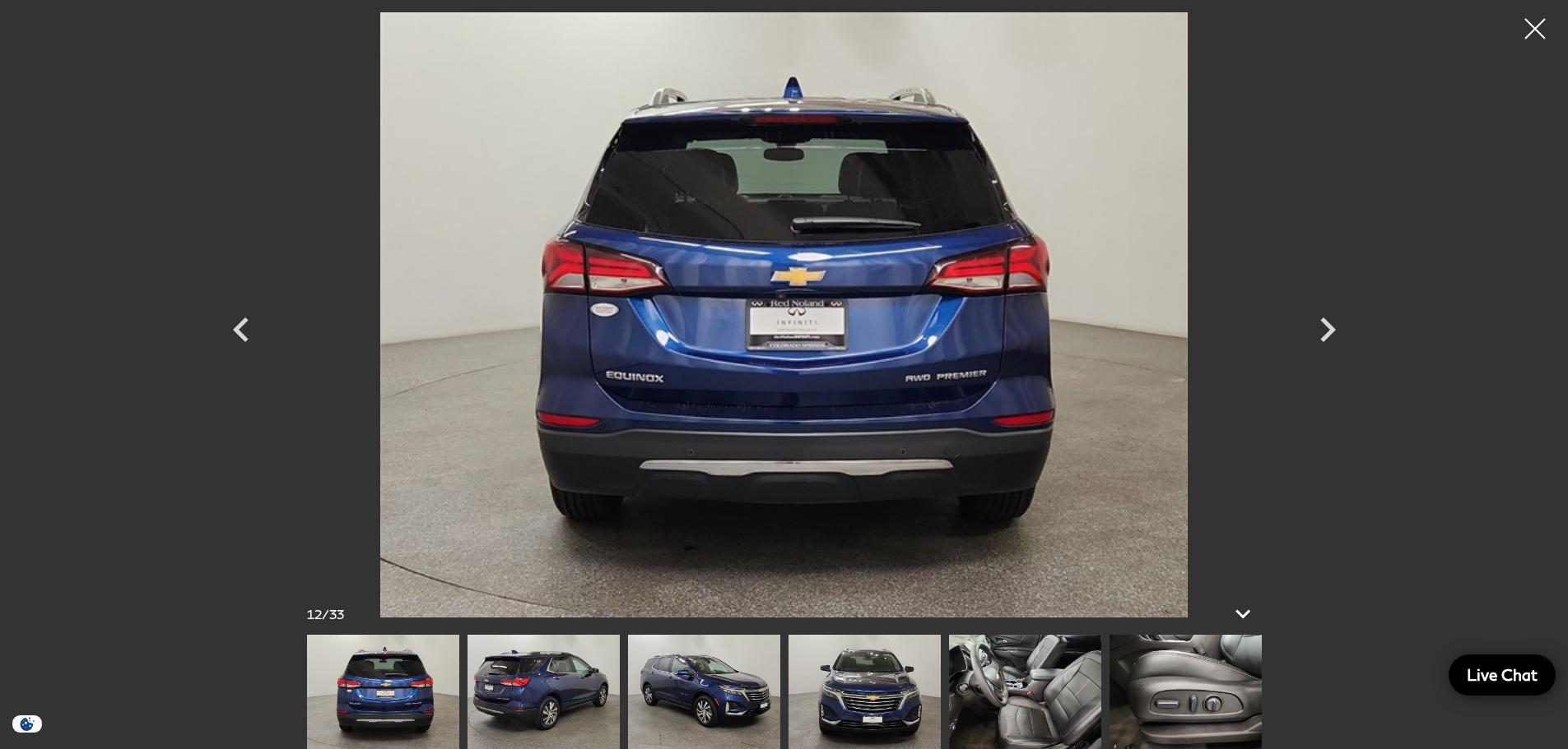
click at [780, 690] on img at bounding box center [704, 691] width 152 height 114
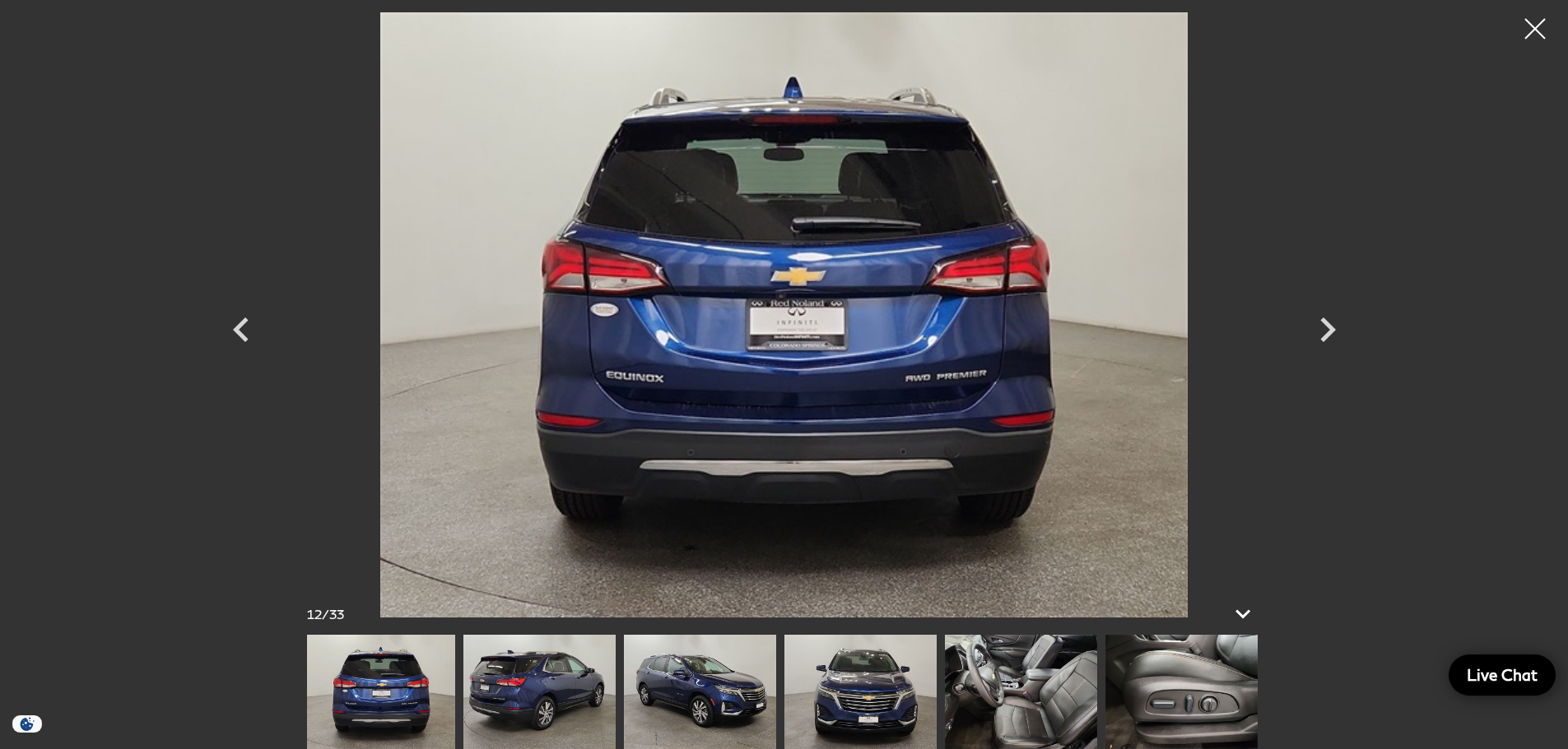
click at [624, 663] on img at bounding box center [700, 691] width 152 height 114
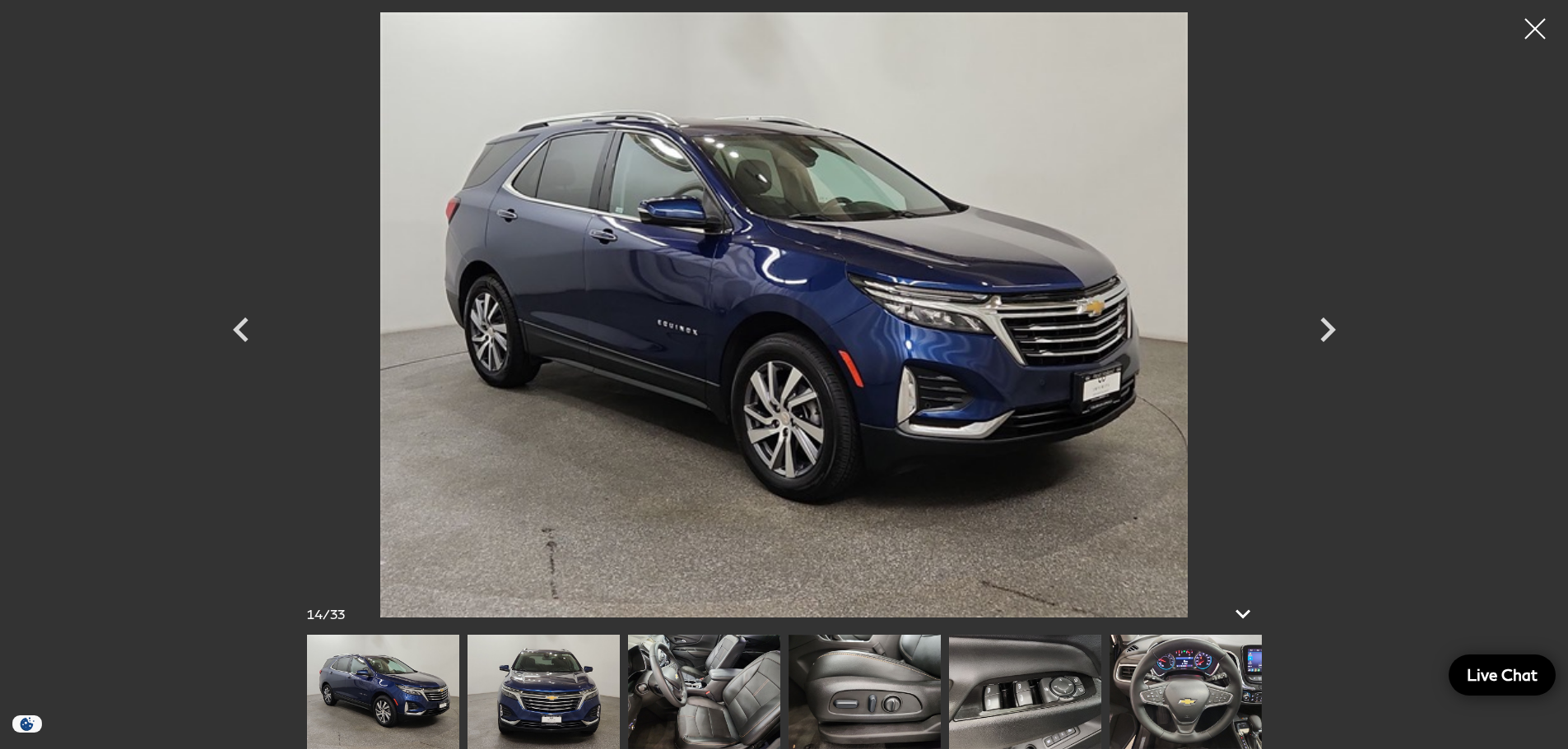
click at [949, 663] on img at bounding box center [1025, 691] width 152 height 114
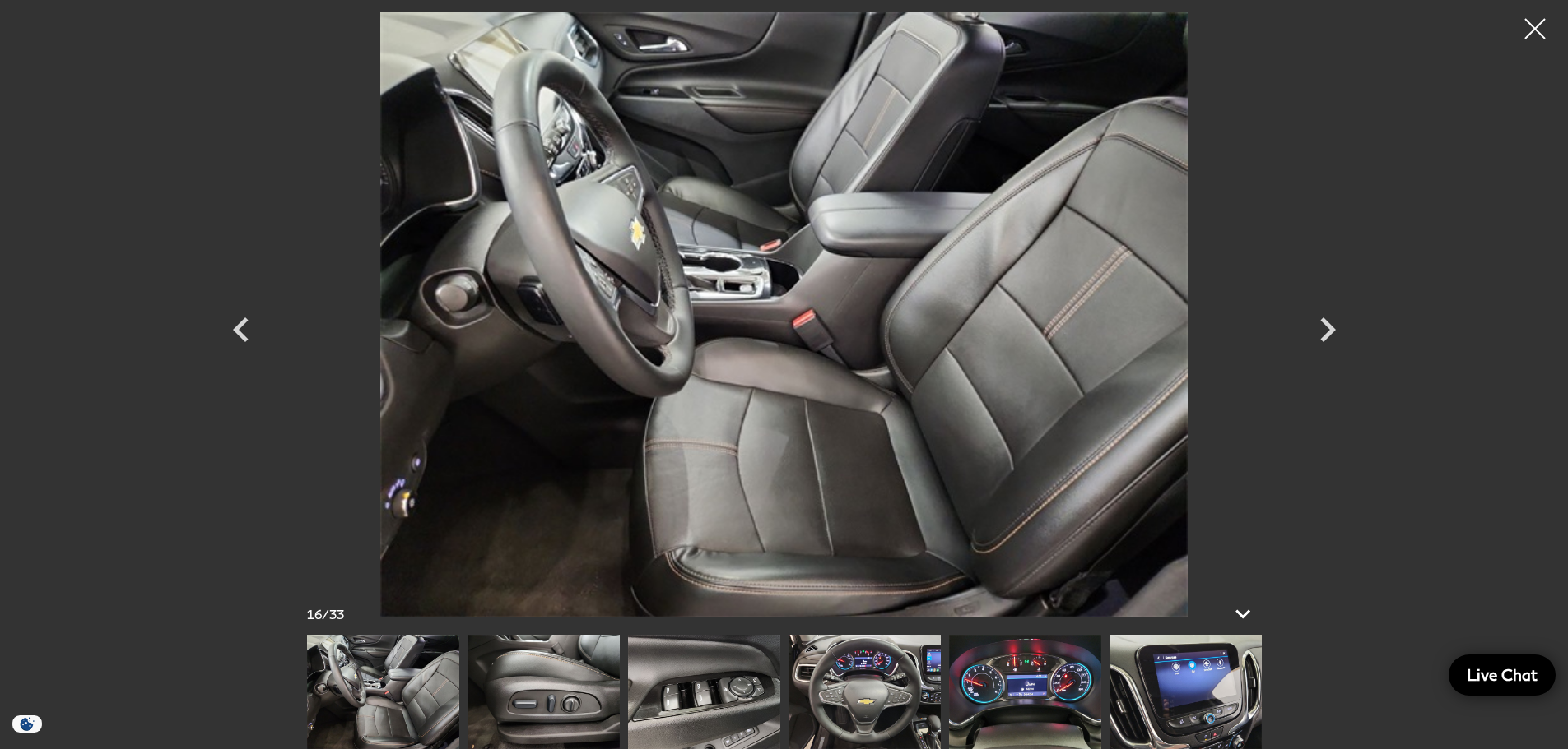
click at [1006, 688] on img at bounding box center [1025, 691] width 152 height 114
